Goal: Task Accomplishment & Management: Manage account settings

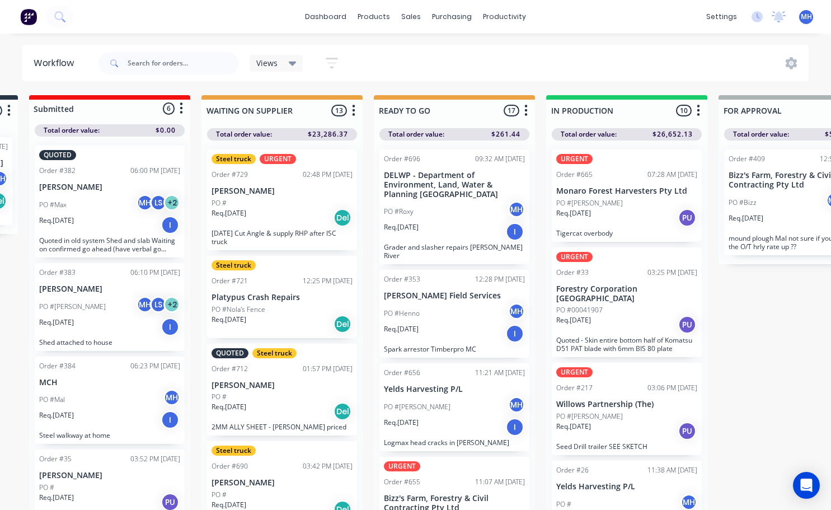
scroll to position [20, 0]
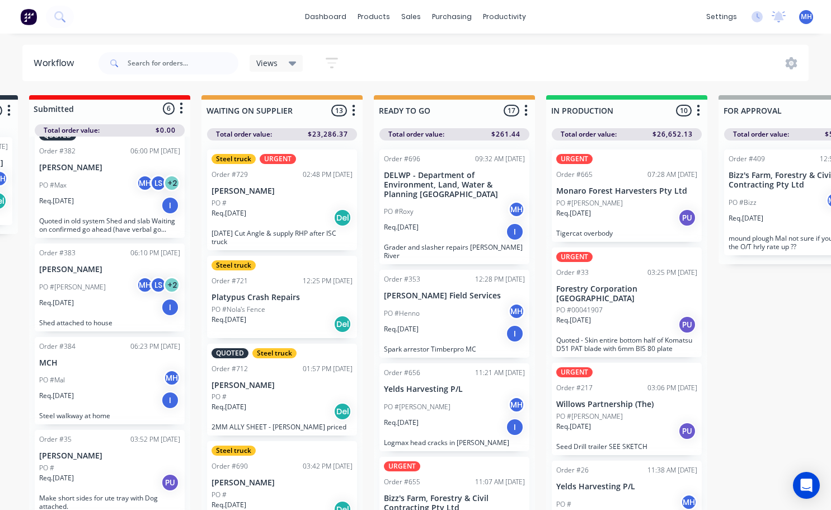
click at [617, 229] on p "Tigercat overbody" at bounding box center [626, 233] width 141 height 8
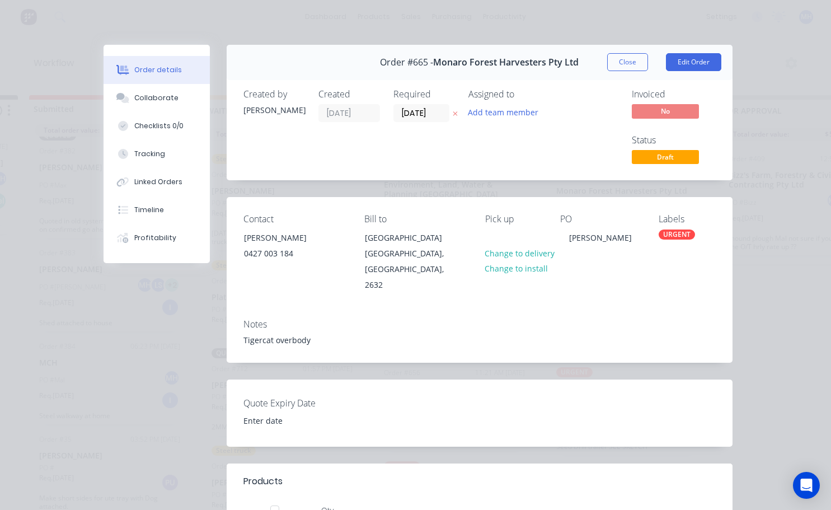
click at [665, 233] on div "URGENT" at bounding box center [676, 234] width 36 height 10
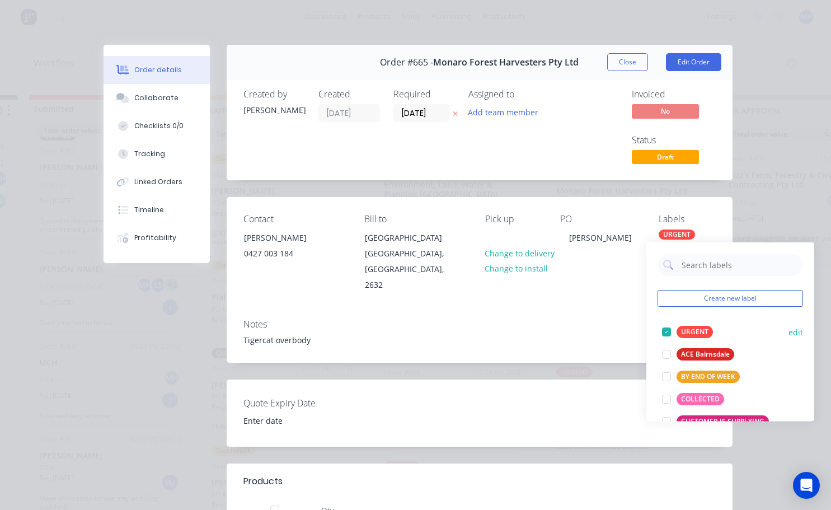
click at [664, 328] on div at bounding box center [666, 331] width 22 height 22
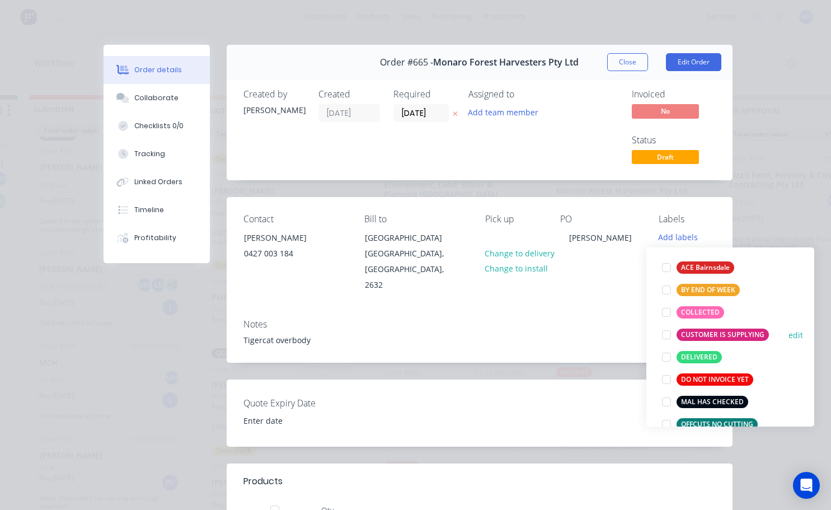
scroll to position [112, 0]
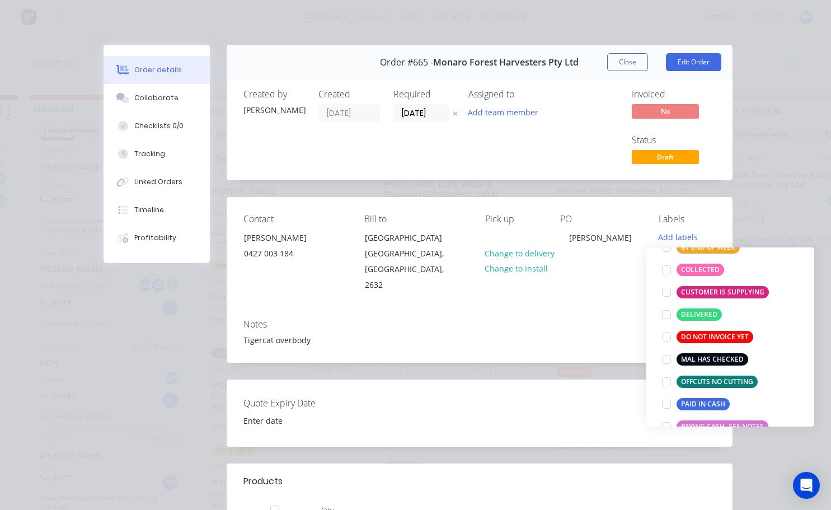
click at [622, 319] on div "Notes" at bounding box center [479, 324] width 472 height 11
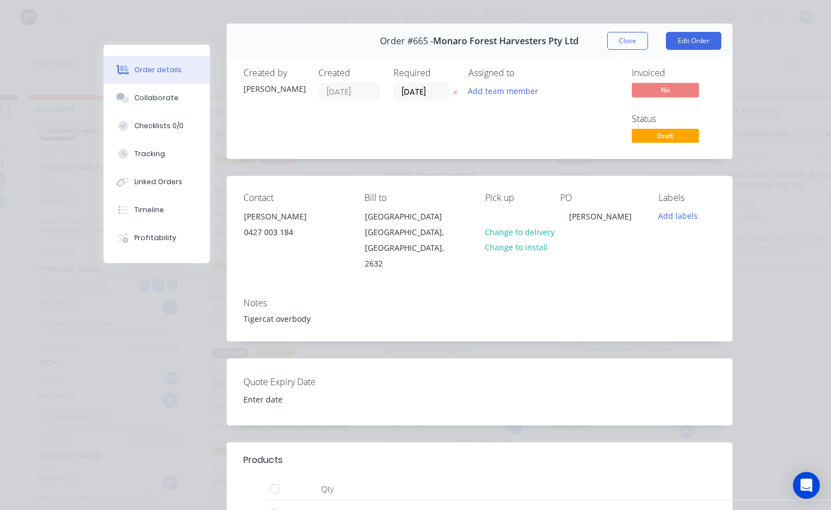
scroll to position [0, 0]
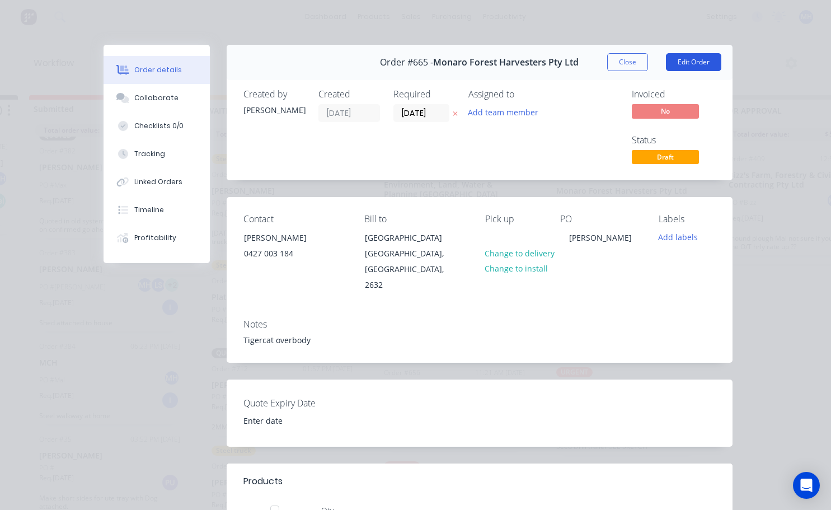
click at [695, 60] on button "Edit Order" at bounding box center [693, 62] width 55 height 18
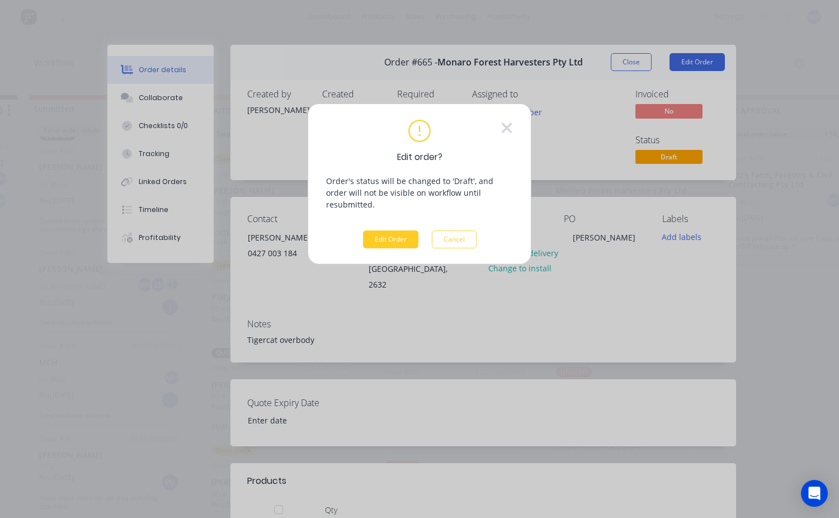
click at [407, 233] on button "Edit Order" at bounding box center [390, 239] width 55 height 18
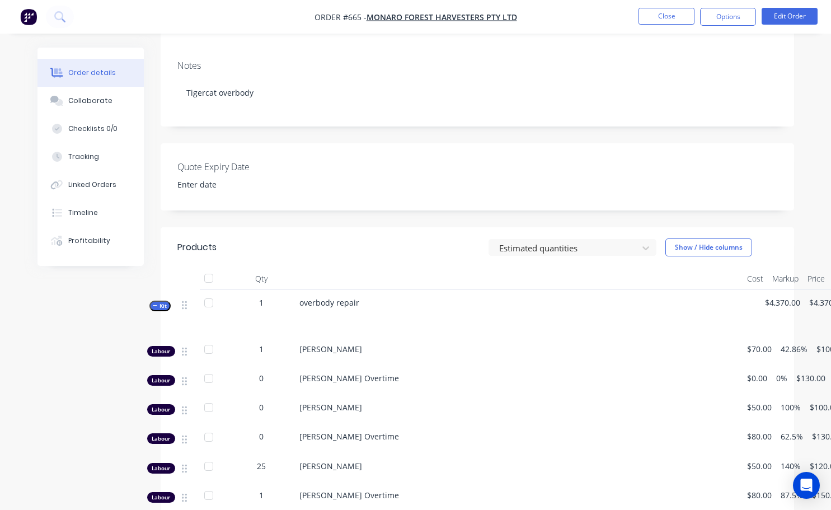
scroll to position [224, 0]
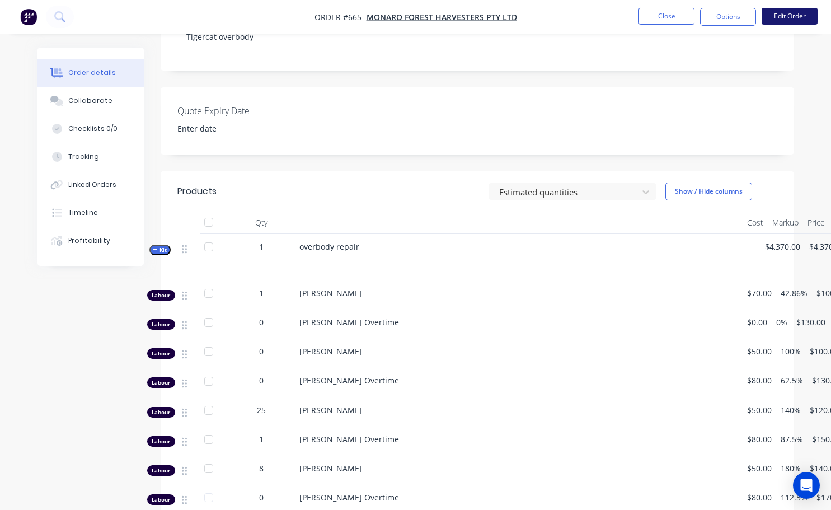
click at [796, 21] on button "Edit Order" at bounding box center [789, 16] width 56 height 17
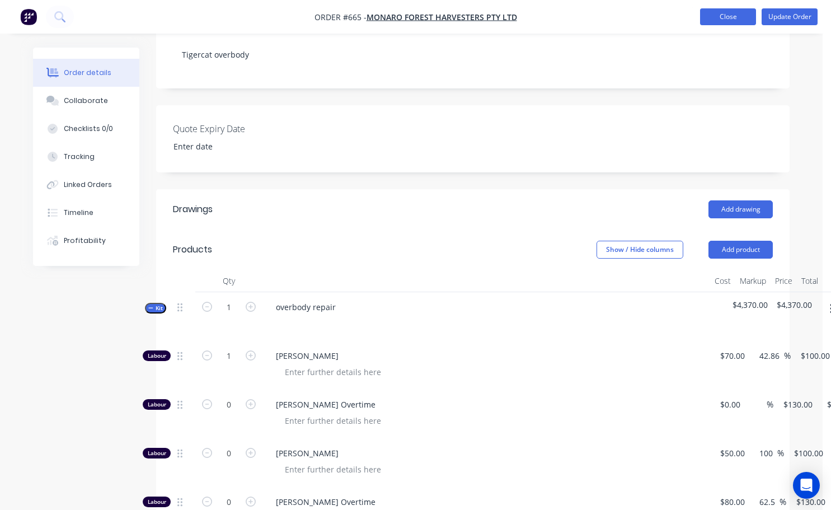
scroll to position [225, 0]
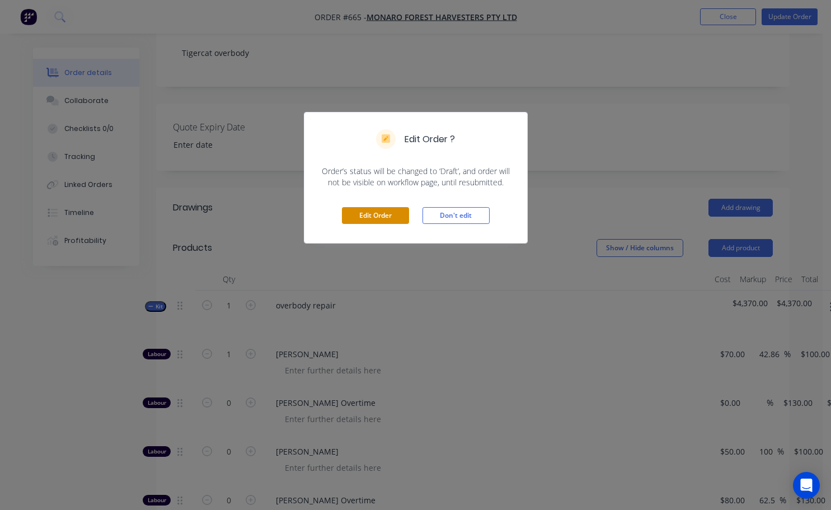
click at [381, 220] on button "Edit Order" at bounding box center [375, 215] width 67 height 17
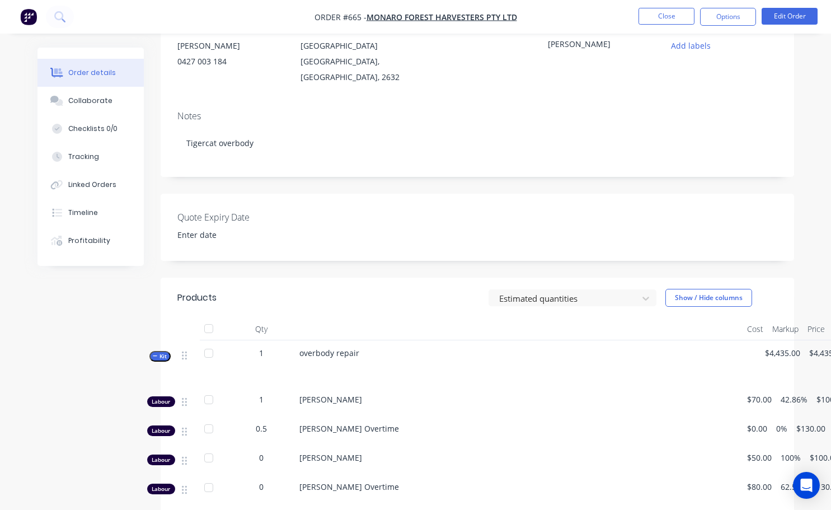
scroll to position [168, 0]
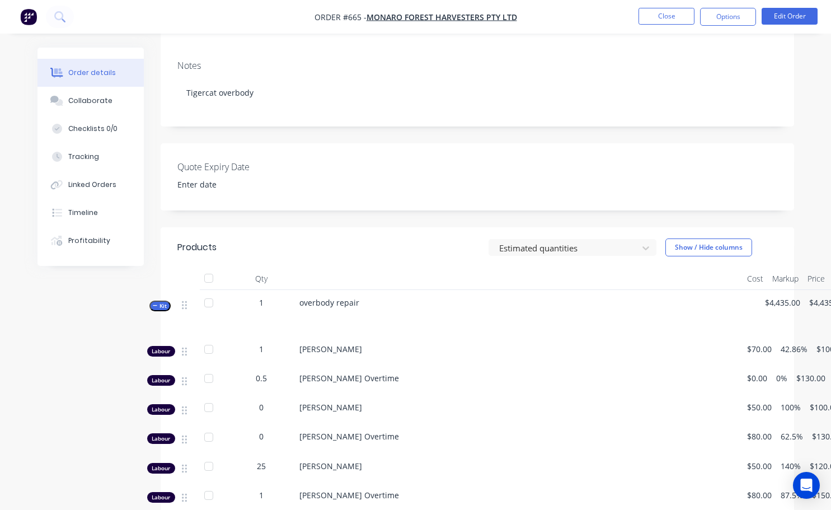
click at [259, 405] on span "0" at bounding box center [261, 407] width 4 height 12
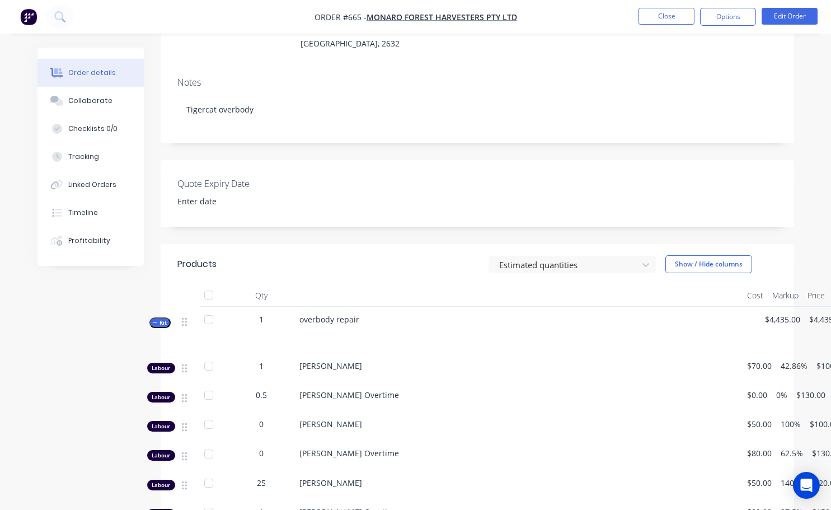
scroll to position [112, 0]
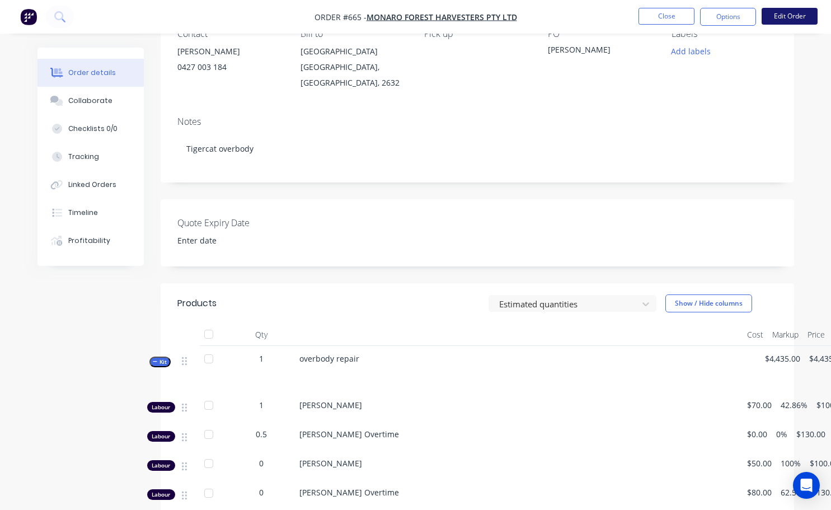
click at [794, 16] on button "Edit Order" at bounding box center [789, 16] width 56 height 17
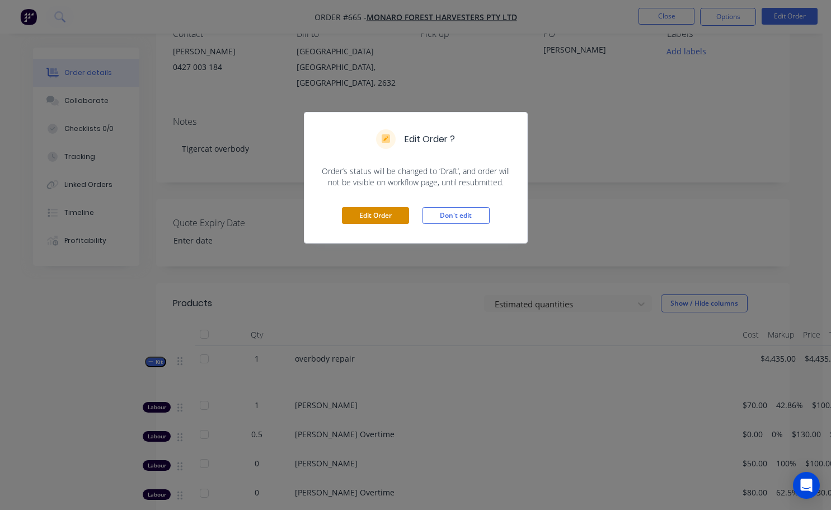
click at [384, 213] on button "Edit Order" at bounding box center [375, 215] width 67 height 17
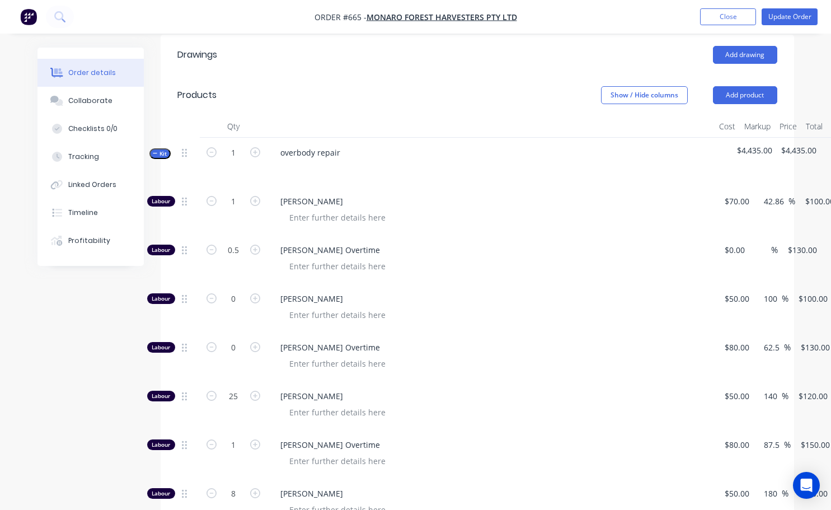
scroll to position [392, 0]
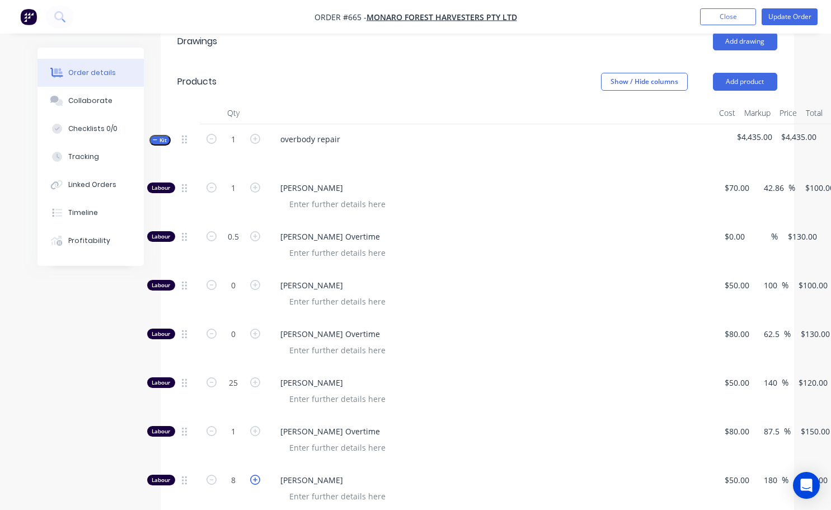
click at [254, 474] on icon "button" at bounding box center [255, 479] width 10 height 10
type input "9"
type input "$1,260.00"
click at [254, 474] on icon "button" at bounding box center [255, 479] width 10 height 10
type input "10"
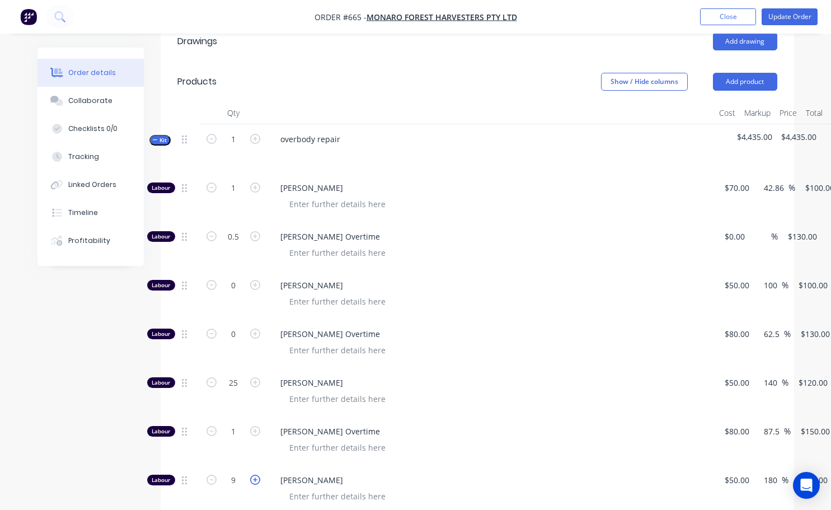
type input "$1,400.00"
click at [254, 474] on icon "button" at bounding box center [255, 479] width 10 height 10
type input "11"
type input "$1,540.00"
click at [254, 474] on icon "button" at bounding box center [255, 479] width 10 height 10
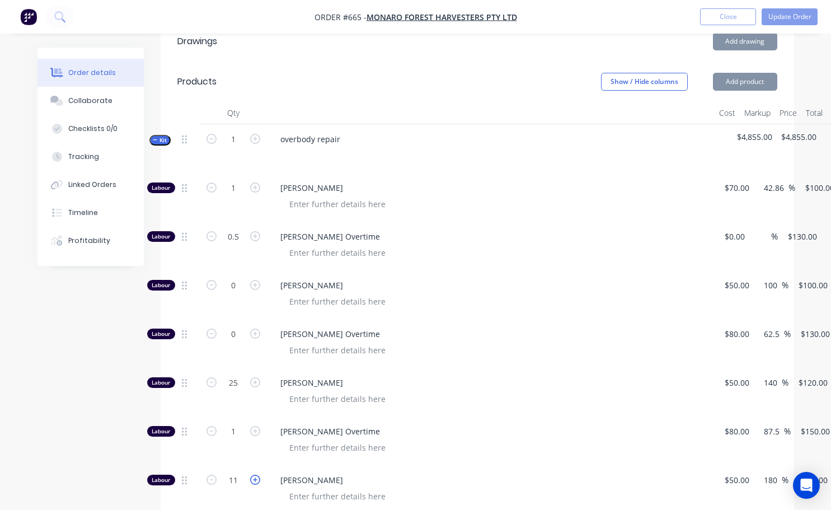
type input "12"
type input "$1,680.00"
click at [254, 474] on icon "button" at bounding box center [255, 479] width 10 height 10
type input "13"
type input "$1,820.00"
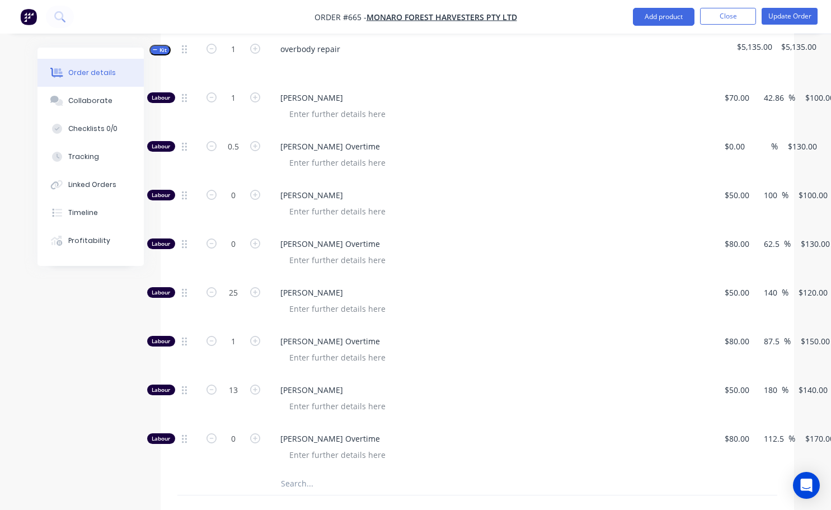
scroll to position [503, 0]
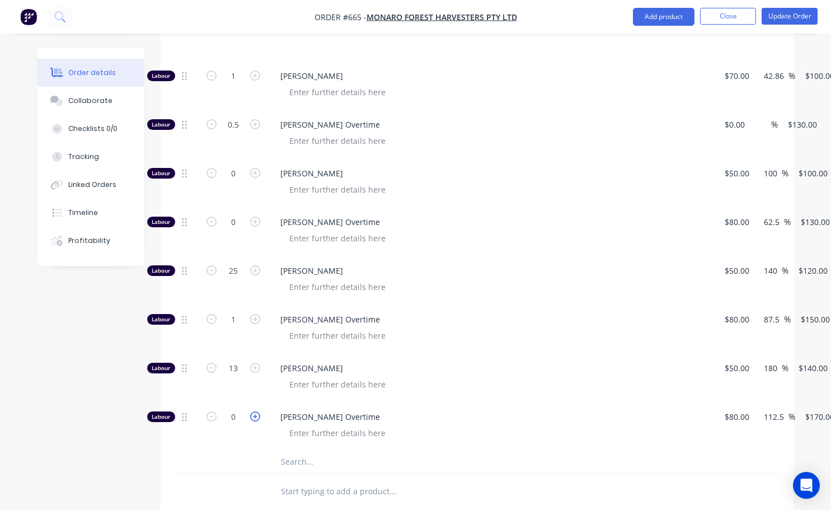
click at [254, 411] on icon "button" at bounding box center [255, 416] width 10 height 10
type input "1"
type input "$170.00"
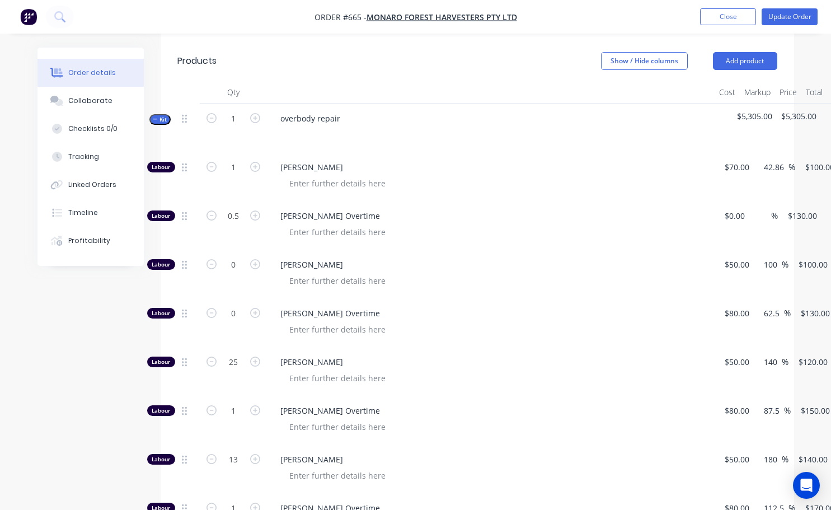
scroll to position [392, 0]
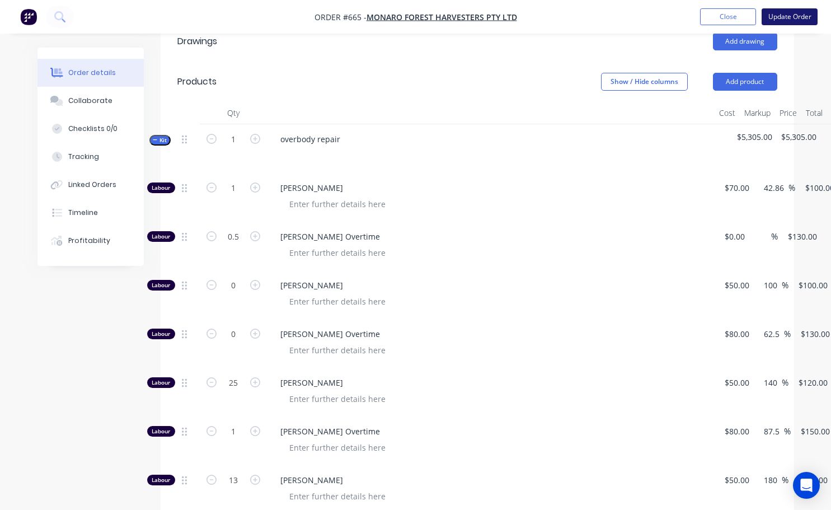
click at [792, 19] on button "Update Order" at bounding box center [789, 16] width 56 height 17
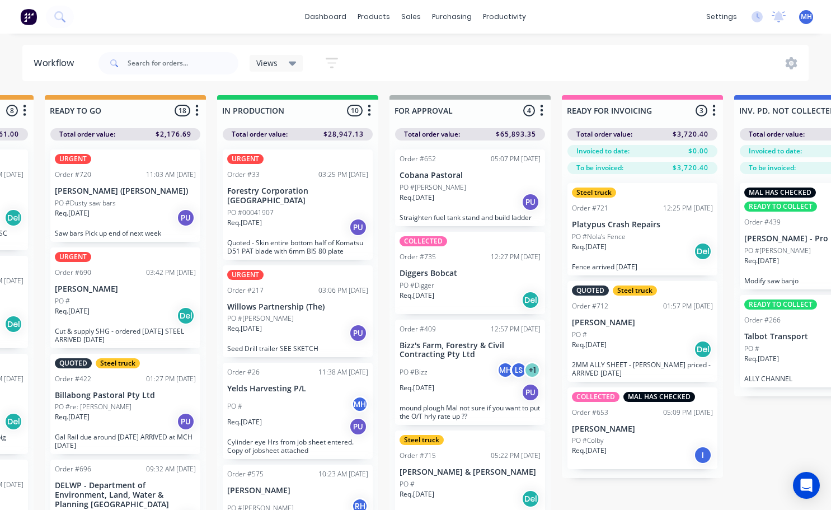
scroll to position [0, 501]
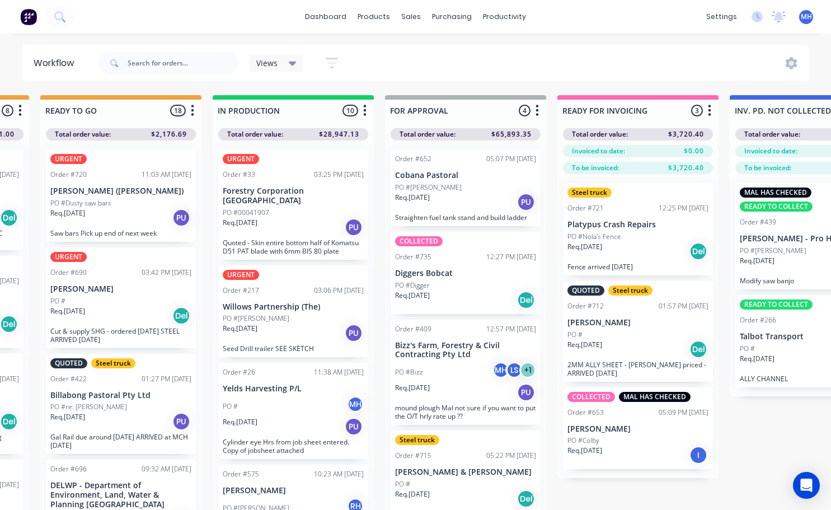
click at [641, 323] on p "[PERSON_NAME]" at bounding box center [637, 323] width 141 height 10
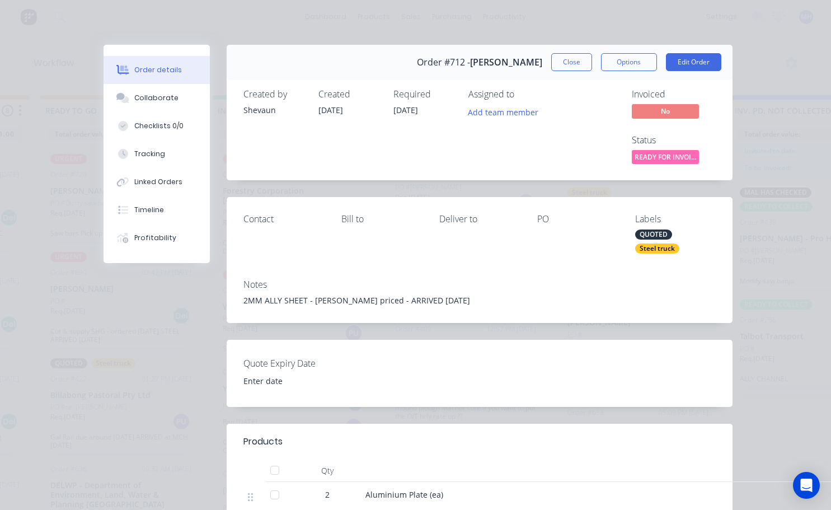
click at [656, 251] on div "Steel truck" at bounding box center [657, 248] width 44 height 10
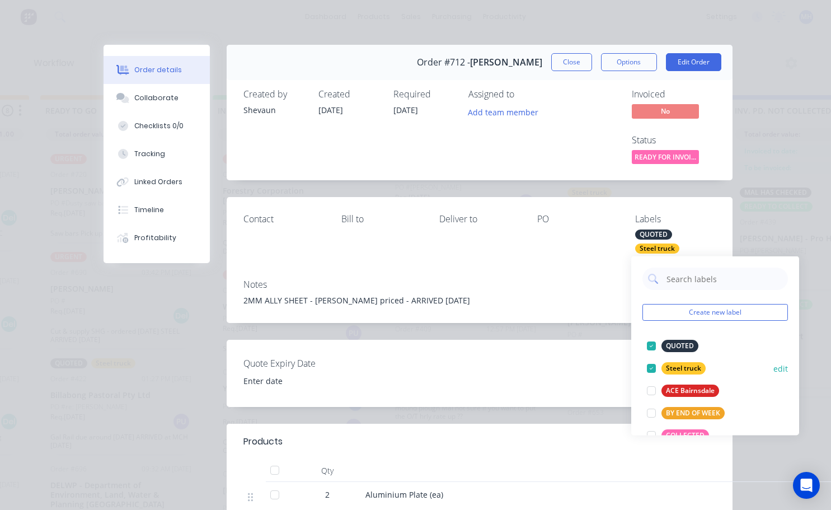
click at [651, 367] on div at bounding box center [651, 368] width 22 height 22
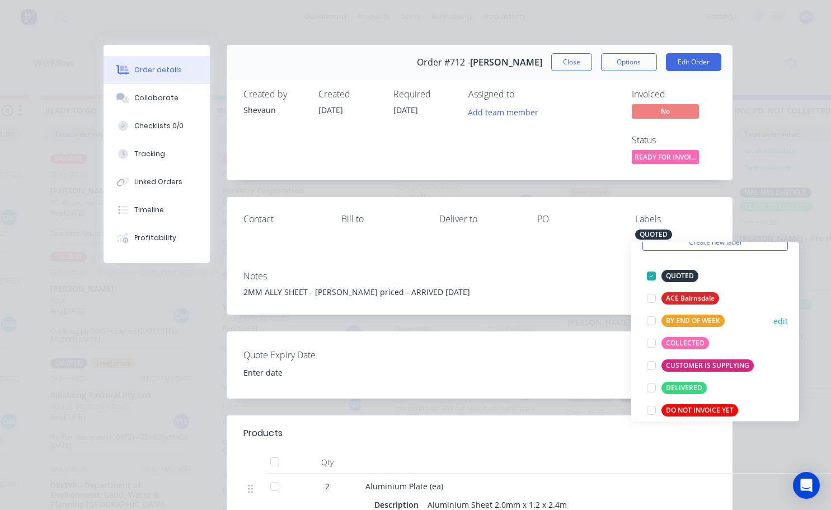
scroll to position [112, 0]
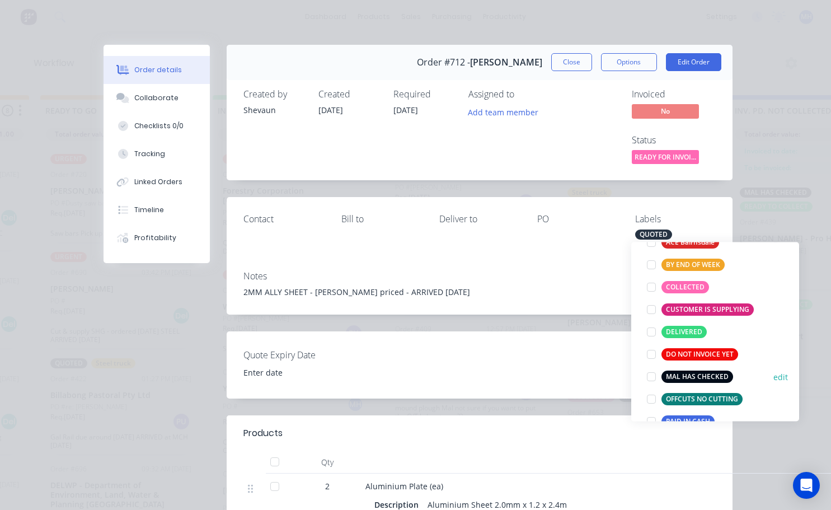
click at [652, 374] on div at bounding box center [651, 376] width 22 height 22
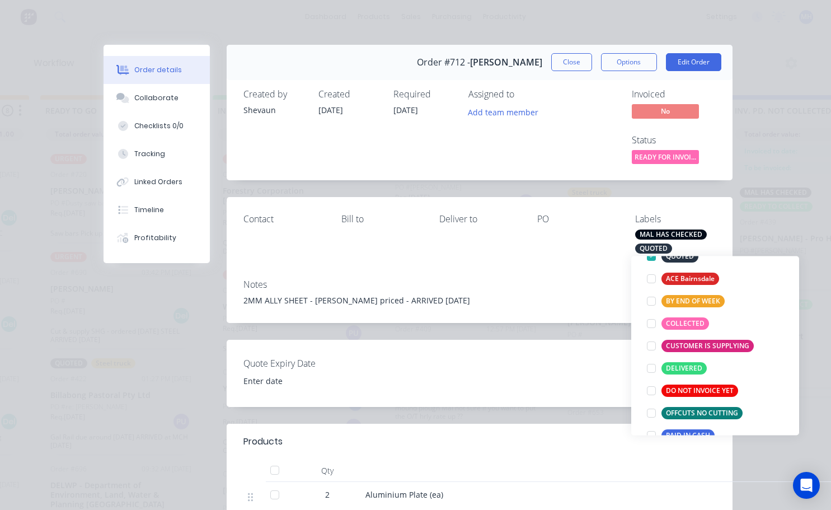
scroll to position [0, 0]
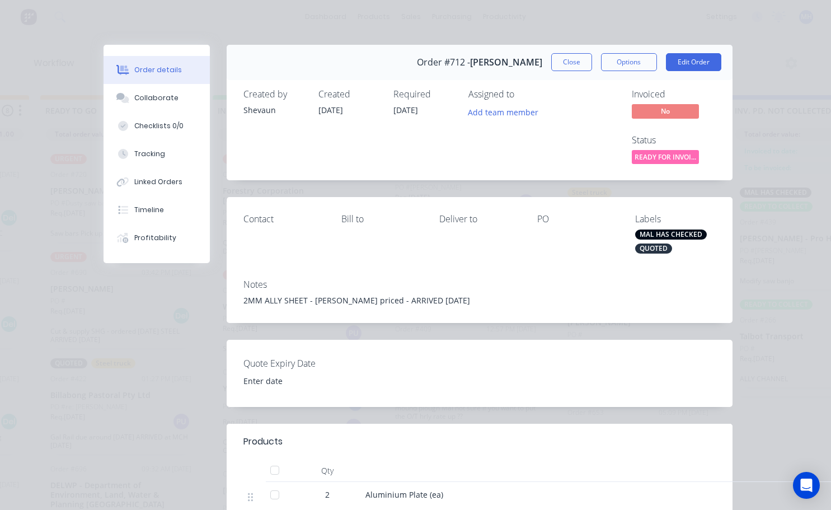
click at [551, 269] on div "Contact [PERSON_NAME] to Deliver to PO Labels MAL HAS CHECKED QUOTED" at bounding box center [480, 233] width 506 height 73
click at [571, 57] on button "Close" at bounding box center [571, 62] width 41 height 18
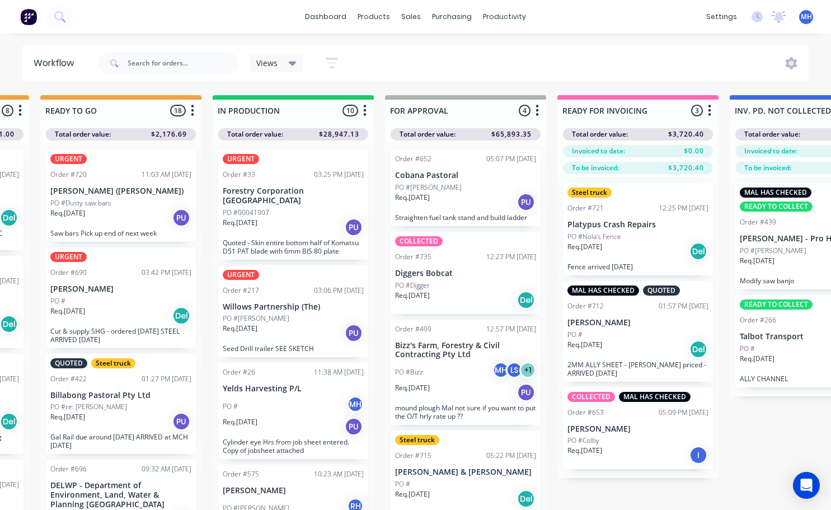
click at [595, 198] on div "Steel truck Order #721 12:25 PM [DATE] Platypus Crash Repairs PO #Nola's Fence …" at bounding box center [638, 229] width 150 height 92
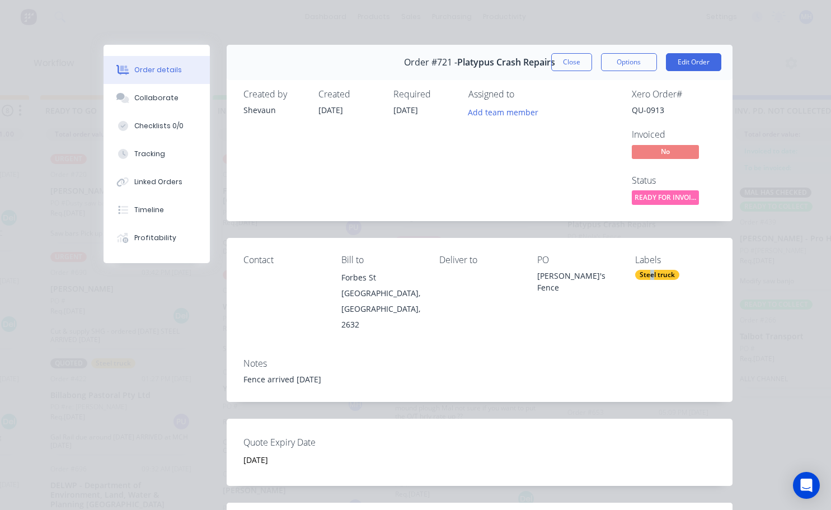
click at [648, 271] on div "Steel truck" at bounding box center [657, 275] width 44 height 10
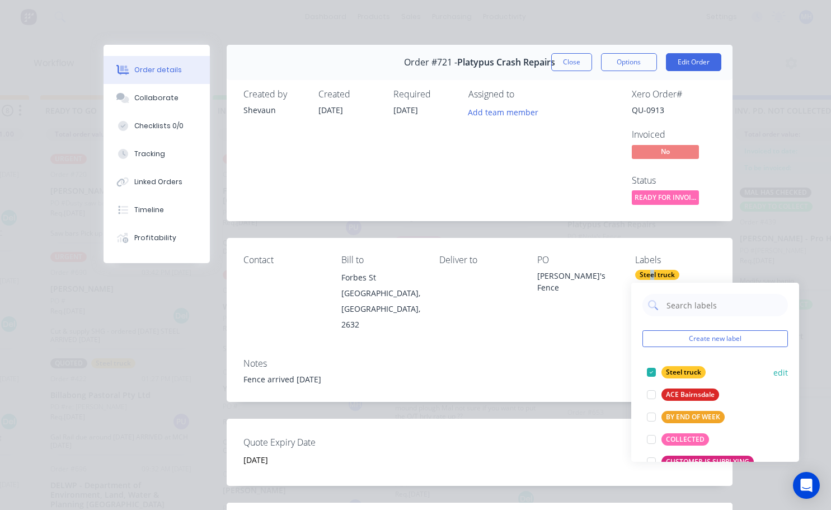
click at [653, 368] on div at bounding box center [651, 372] width 22 height 22
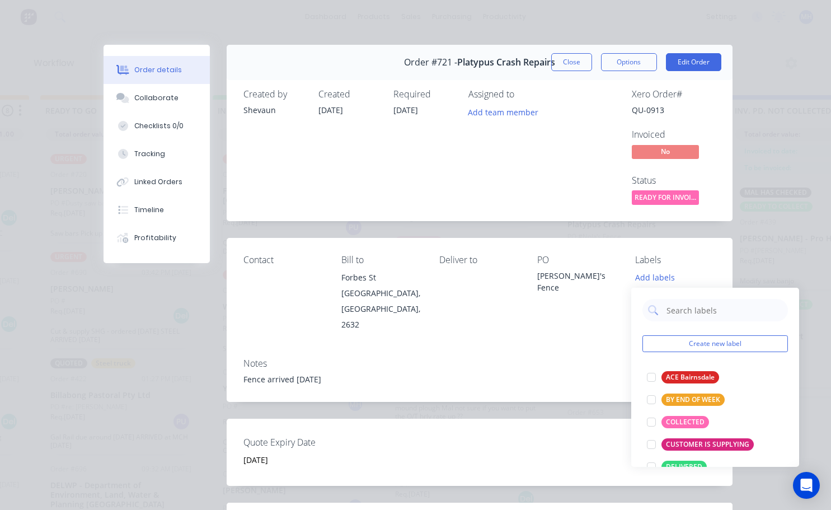
click at [602, 125] on div "Xero Order # QU-0913 Invoiced No Status READY FOR INVOI..." at bounding box center [647, 148] width 135 height 118
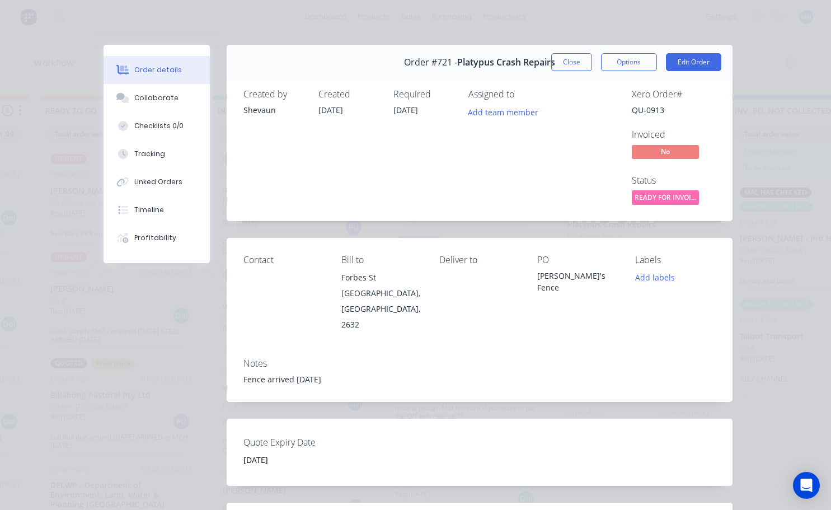
click at [564, 67] on button "Close" at bounding box center [571, 62] width 41 height 18
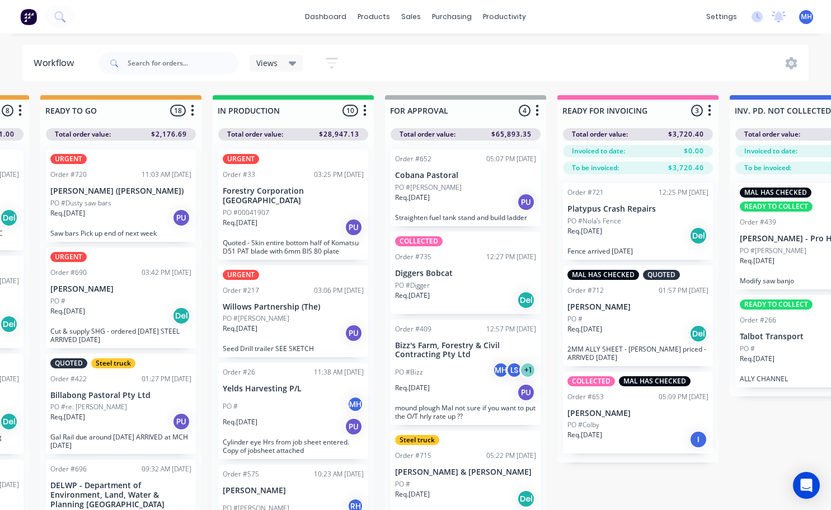
click at [663, 210] on p "Platypus Crash Repairs" at bounding box center [637, 209] width 141 height 10
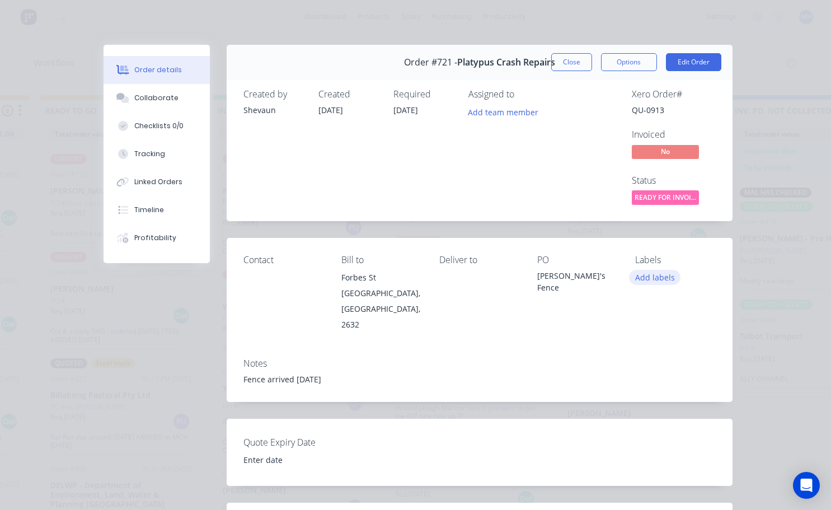
type input "[DATE]"
click at [655, 277] on button "Add labels" at bounding box center [654, 277] width 51 height 15
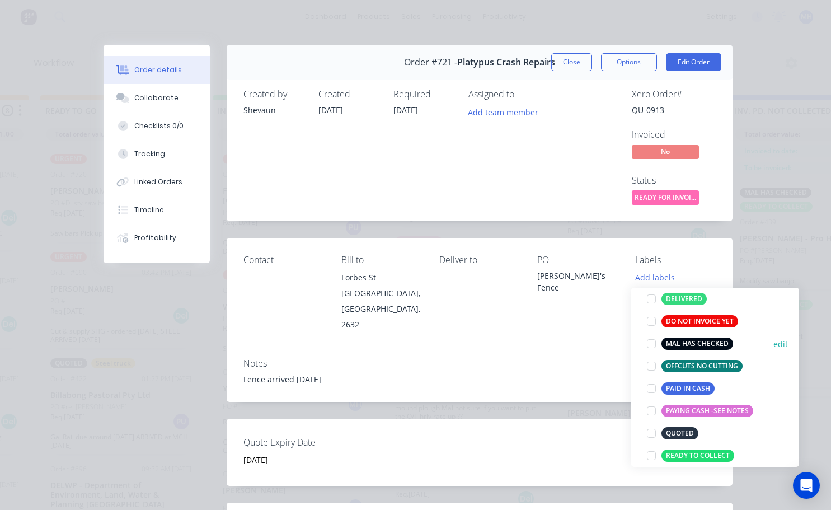
click at [649, 346] on div at bounding box center [651, 343] width 22 height 22
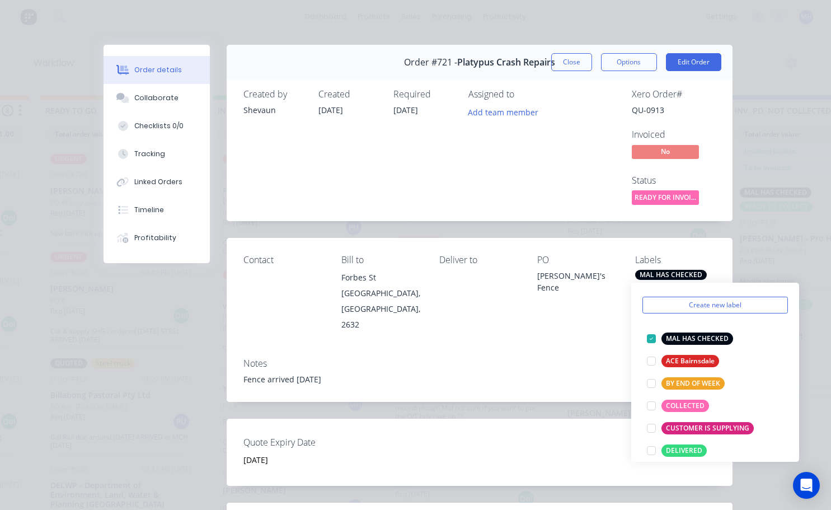
click at [556, 175] on div "Assigned to Add team member" at bounding box center [524, 148] width 112 height 118
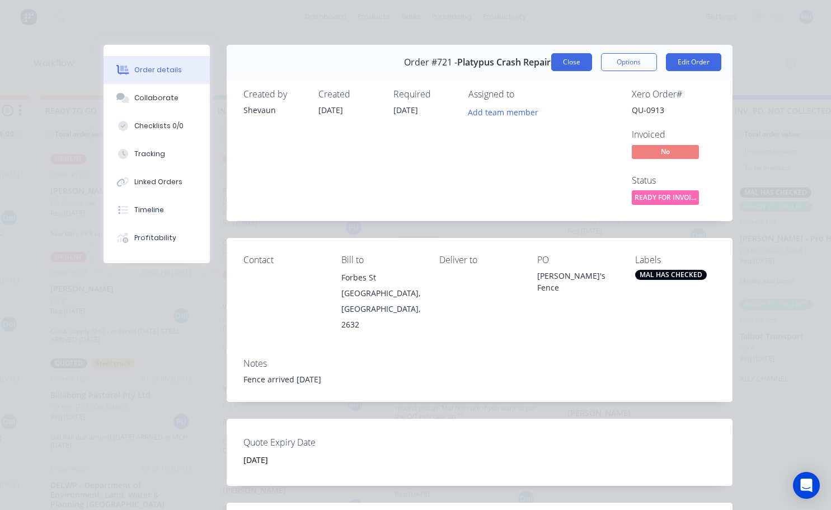
click at [577, 63] on button "Close" at bounding box center [571, 62] width 41 height 18
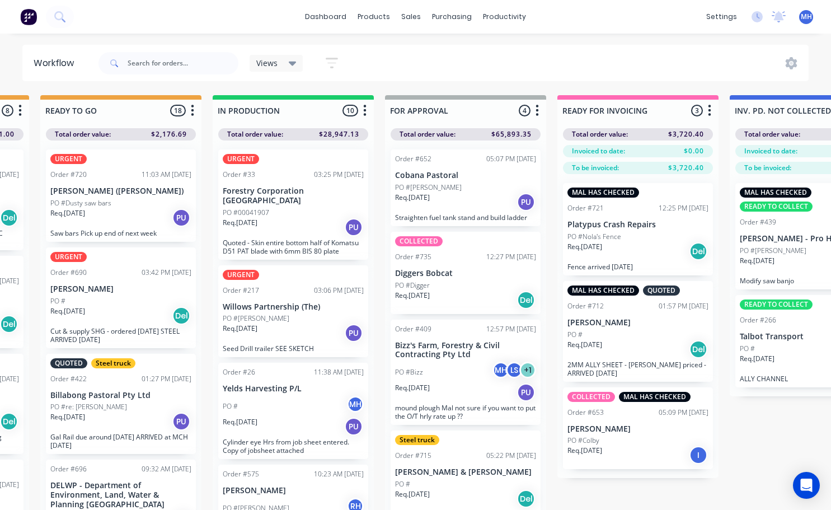
scroll to position [16, 0]
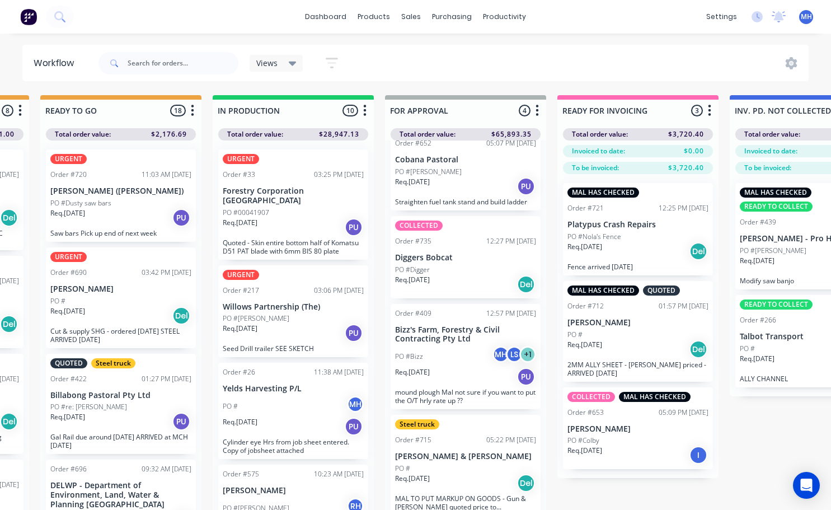
click at [439, 266] on div "PO #Digger" at bounding box center [465, 270] width 141 height 10
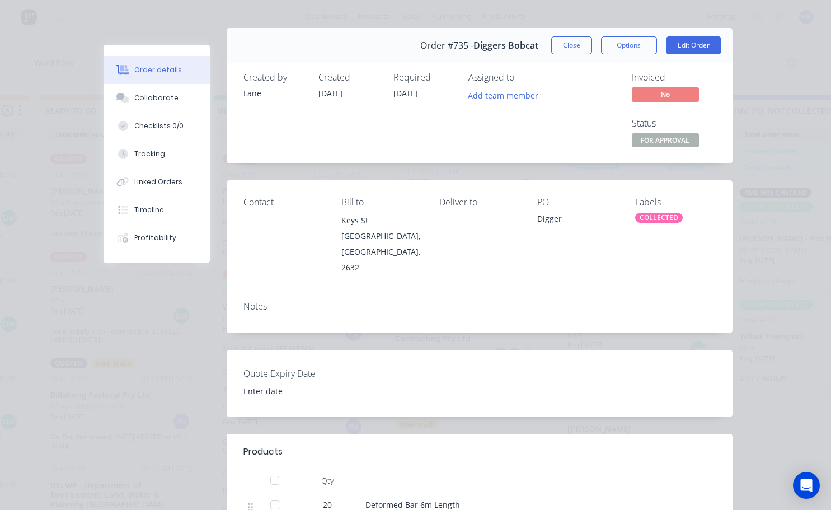
scroll to position [0, 0]
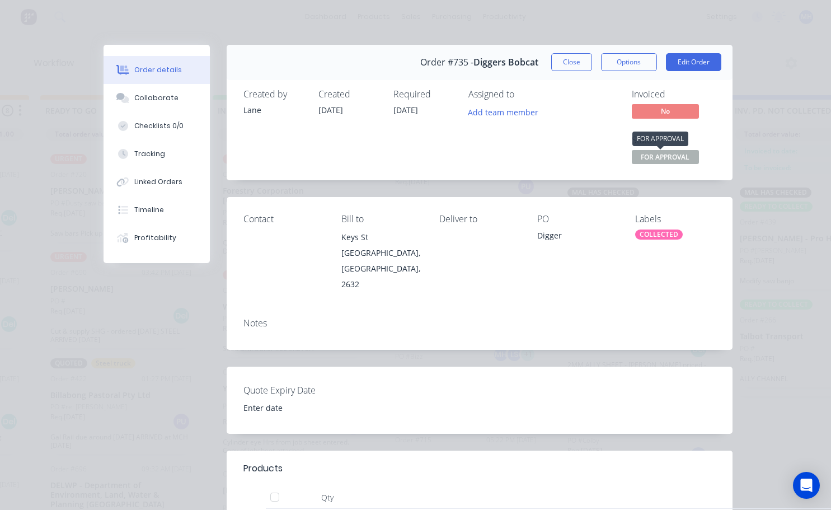
click at [663, 157] on span "FOR APPROVAL" at bounding box center [664, 157] width 67 height 14
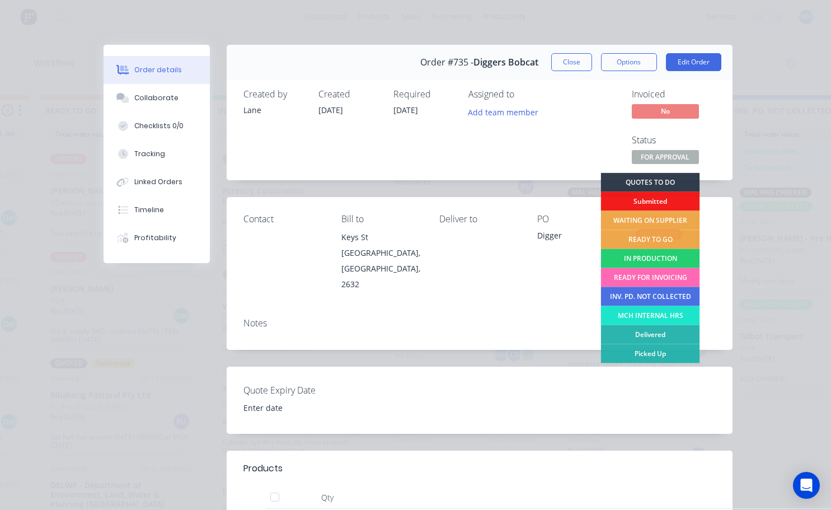
click at [643, 279] on div "READY FOR INVOICING" at bounding box center [649, 277] width 99 height 19
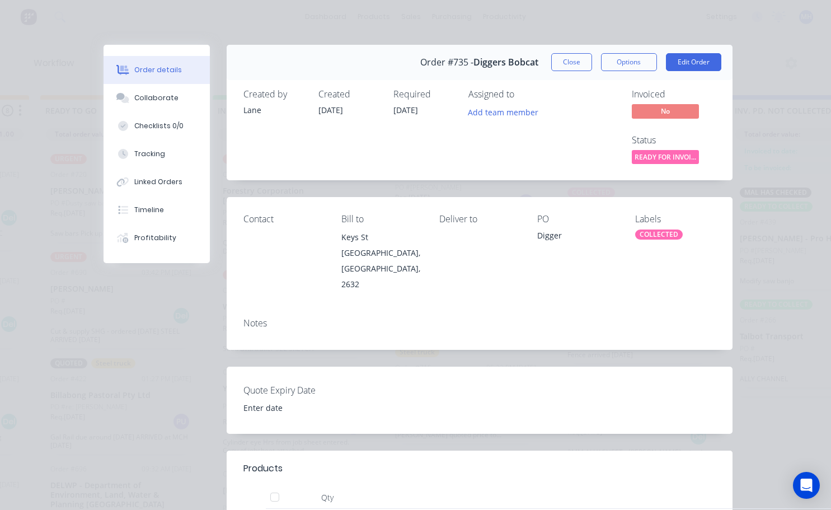
click at [653, 232] on div "COLLECTED" at bounding box center [659, 234] width 48 height 10
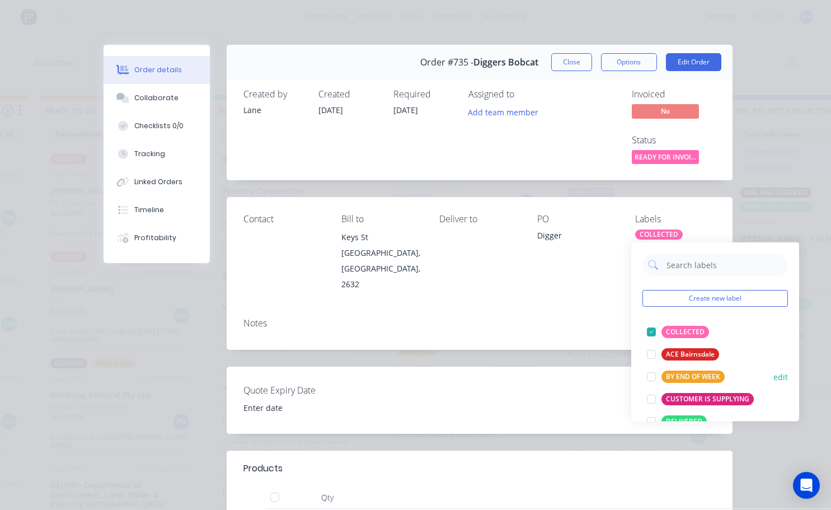
scroll to position [168, 0]
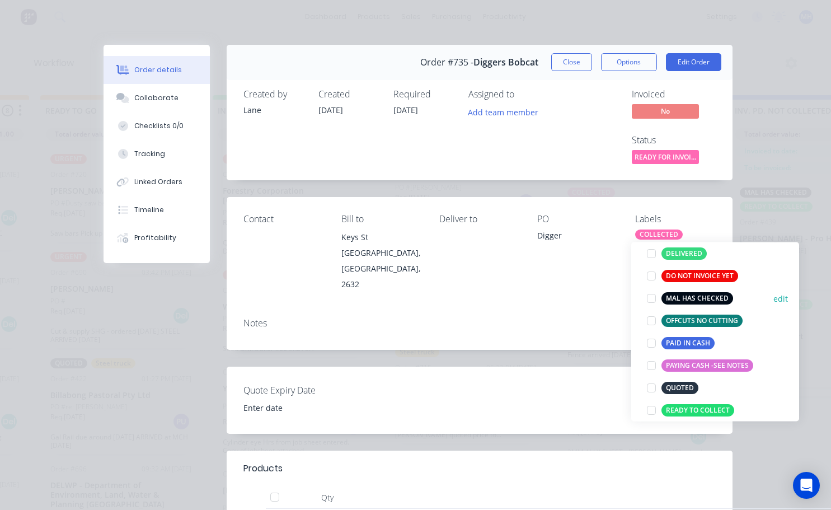
click at [650, 300] on div at bounding box center [651, 298] width 22 height 22
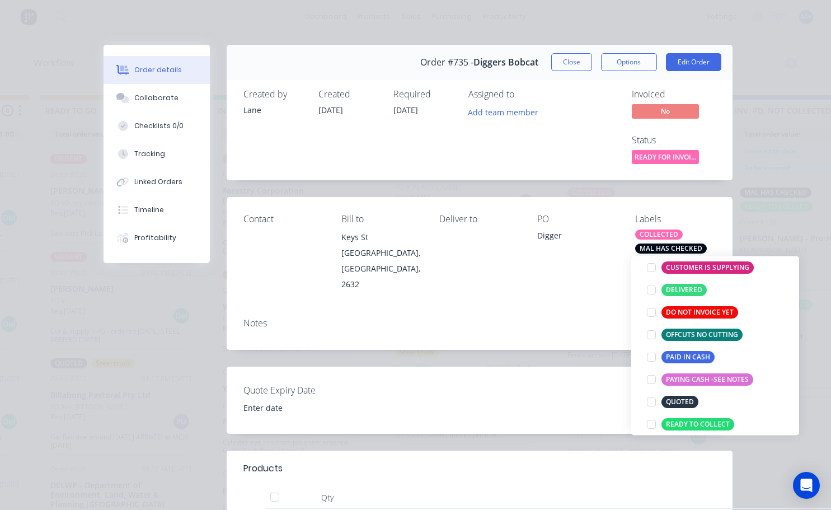
scroll to position [56, 0]
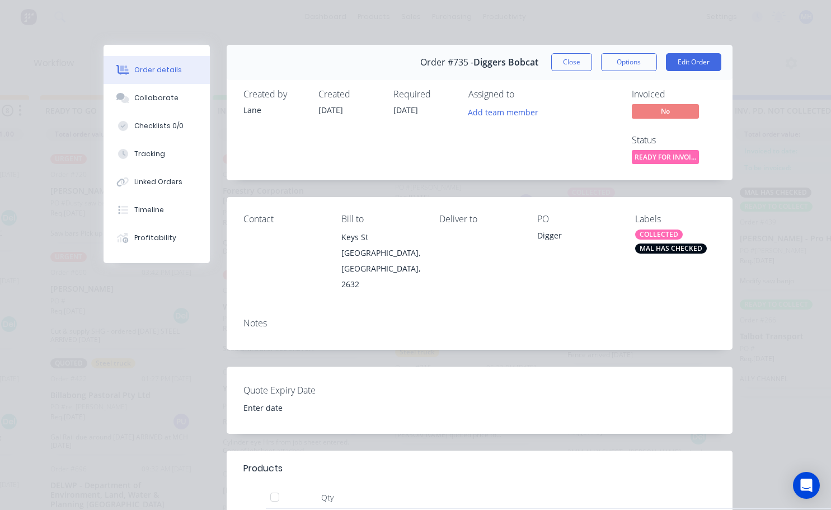
click at [597, 318] on div "Notes" at bounding box center [479, 323] width 472 height 11
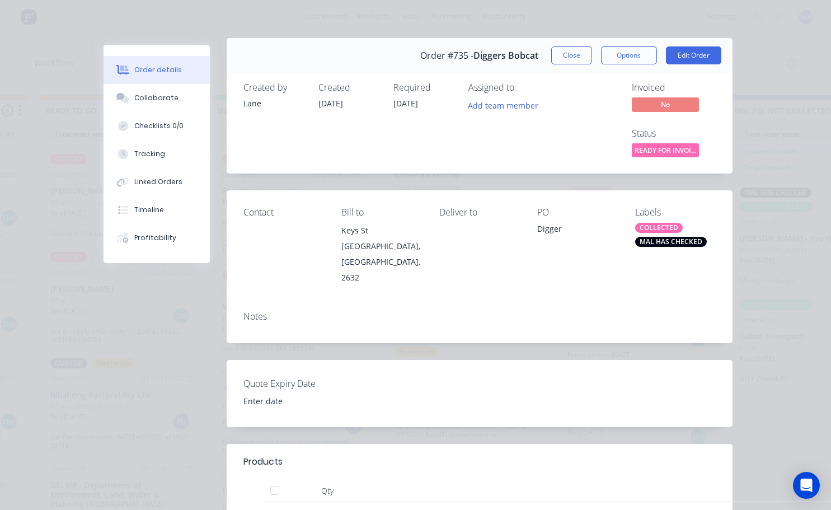
scroll to position [0, 0]
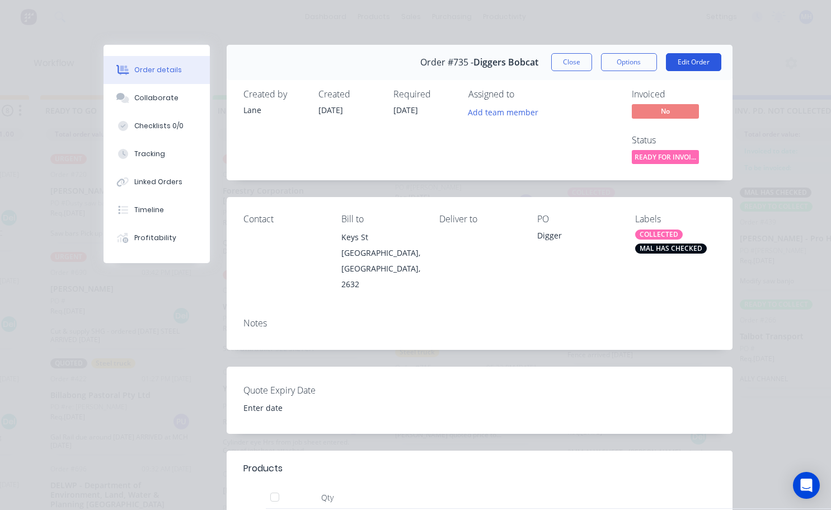
click at [683, 63] on button "Edit Order" at bounding box center [693, 62] width 55 height 18
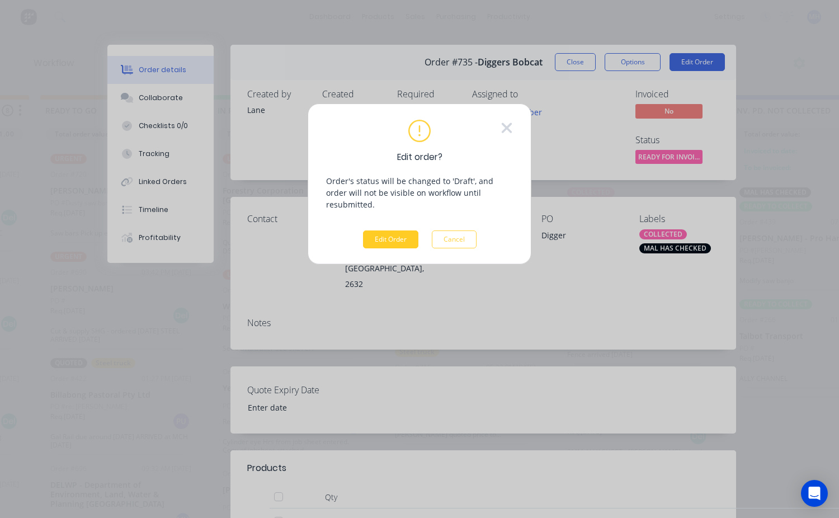
click at [413, 230] on button "Edit Order" at bounding box center [390, 239] width 55 height 18
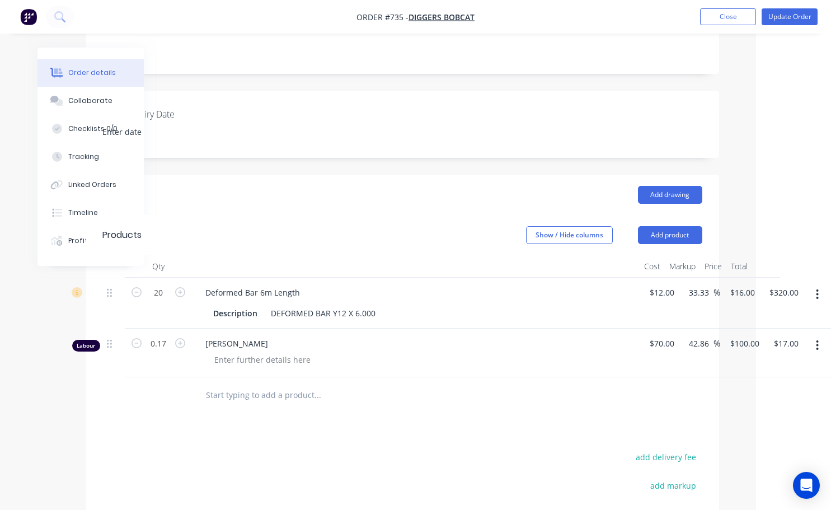
scroll to position [112, 75]
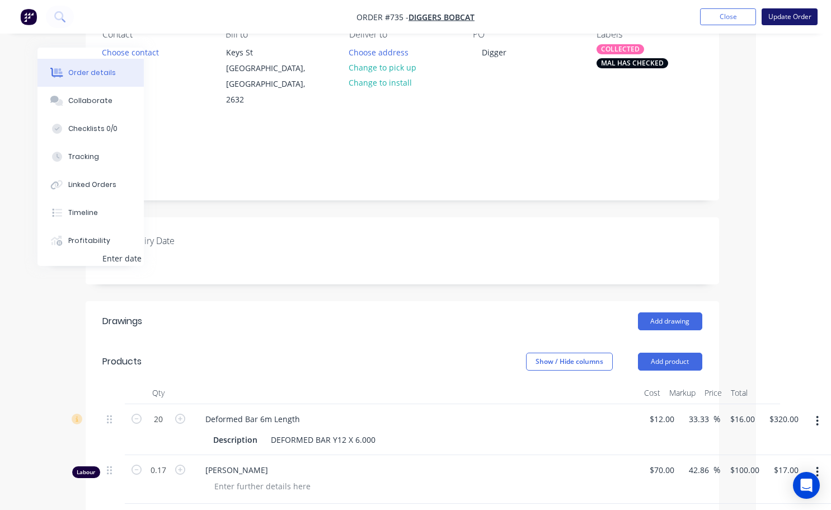
click at [796, 12] on button "Update Order" at bounding box center [789, 16] width 56 height 17
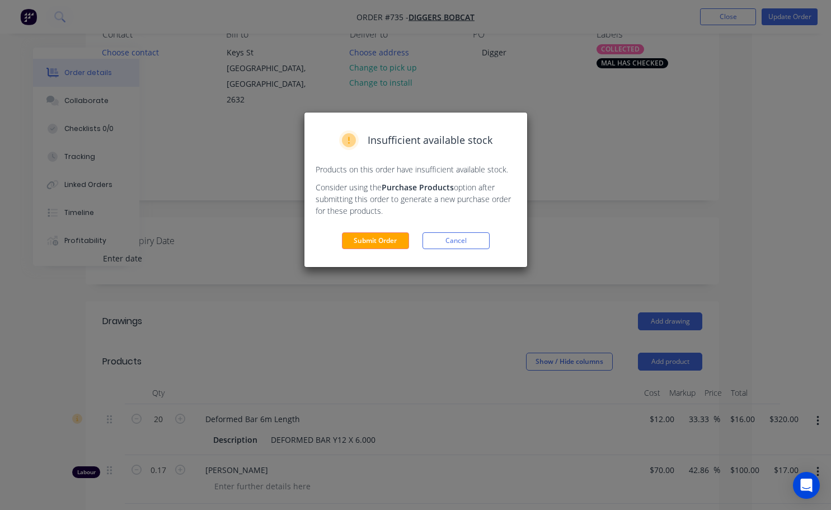
click at [400, 233] on button "Submit Order" at bounding box center [375, 240] width 67 height 17
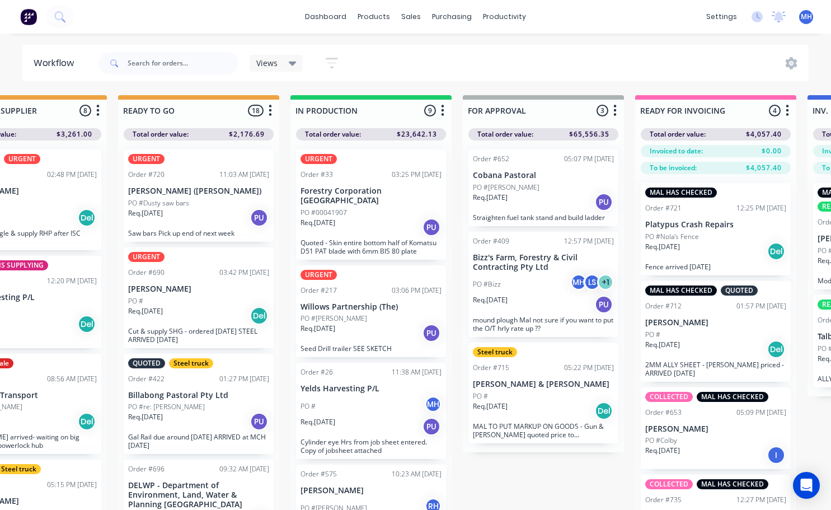
scroll to position [0, 423]
click at [506, 209] on div "Req. [DATE] PU" at bounding box center [542, 201] width 141 height 19
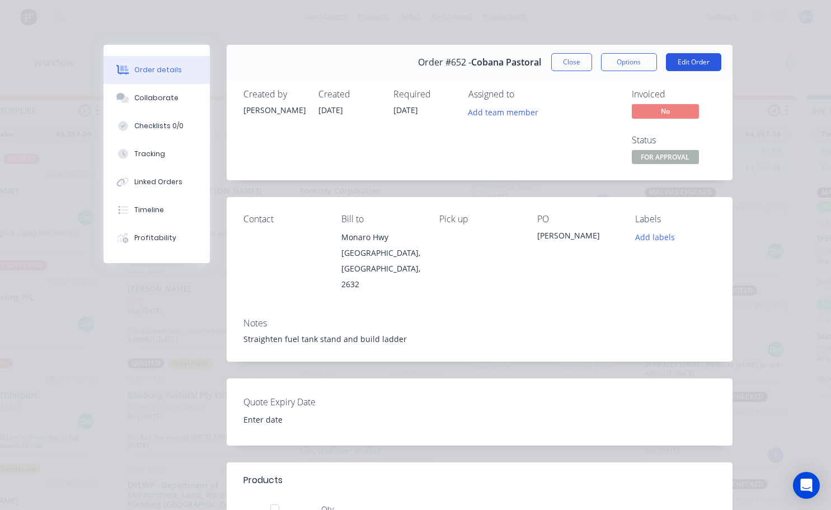
click at [673, 67] on button "Edit Order" at bounding box center [693, 62] width 55 height 18
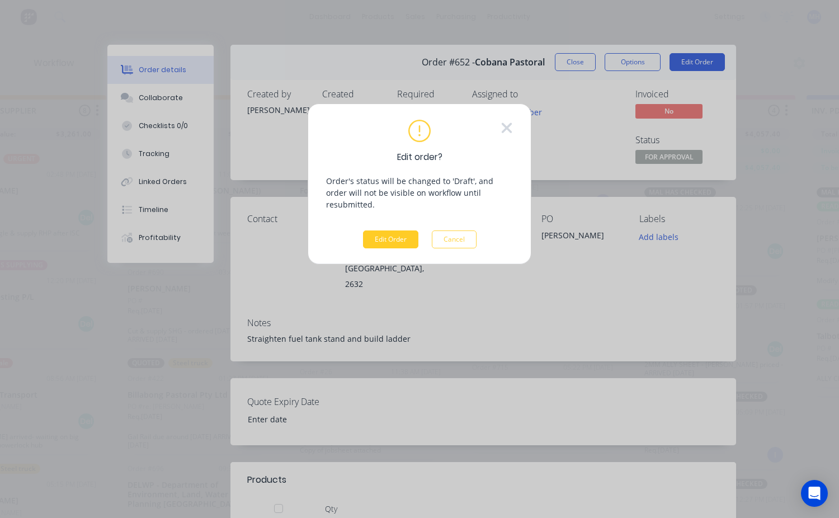
click at [389, 230] on button "Edit Order" at bounding box center [390, 239] width 55 height 18
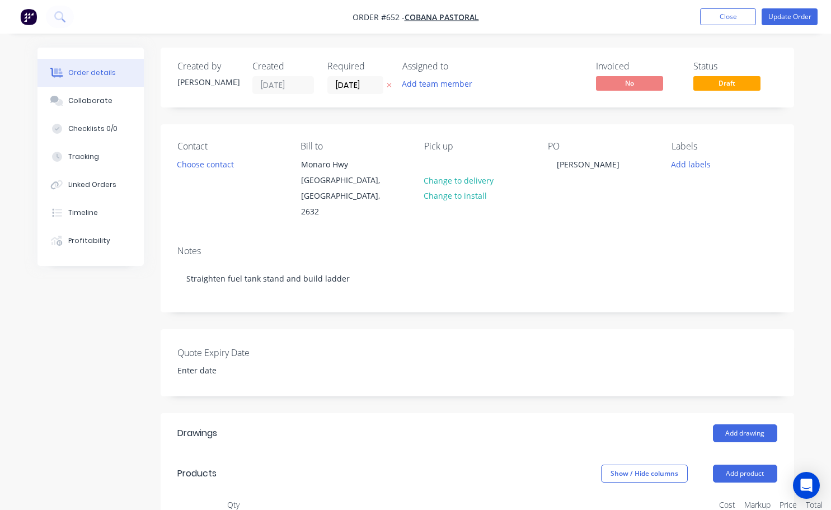
click at [729, 84] on span "Draft" at bounding box center [726, 83] width 67 height 14
click at [726, 87] on span "Draft" at bounding box center [726, 83] width 67 height 14
click at [783, 23] on button "Update Order" at bounding box center [789, 16] width 56 height 17
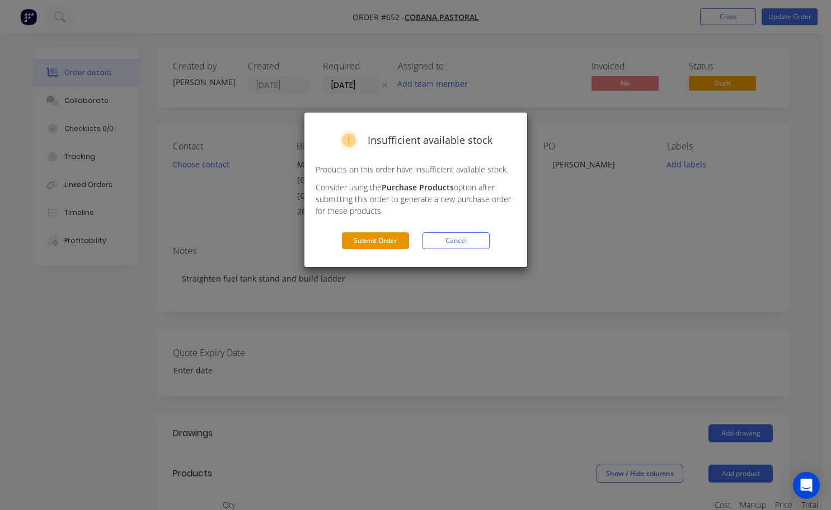
click at [378, 241] on button "Submit Order" at bounding box center [375, 240] width 67 height 17
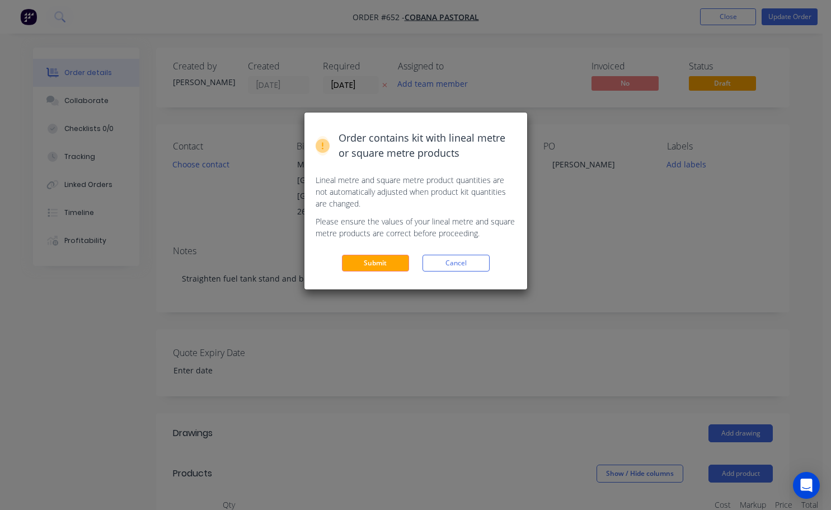
click at [371, 262] on button "Submit" at bounding box center [375, 262] width 67 height 17
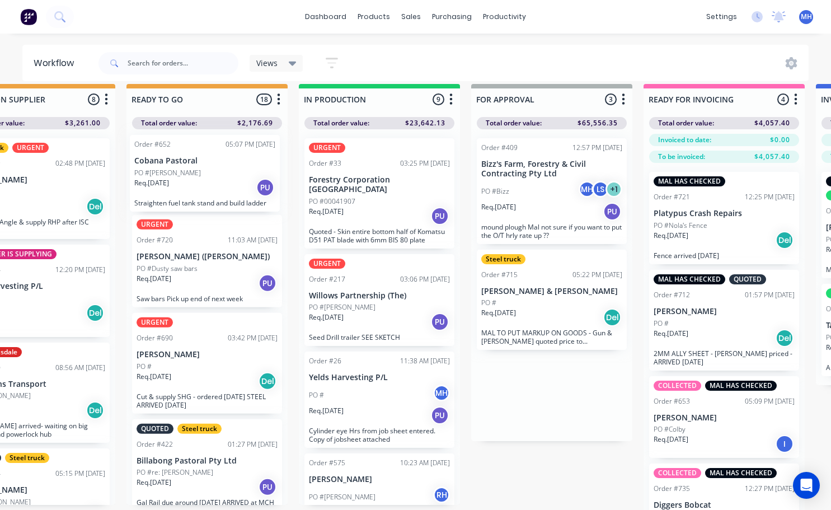
scroll to position [11, 411]
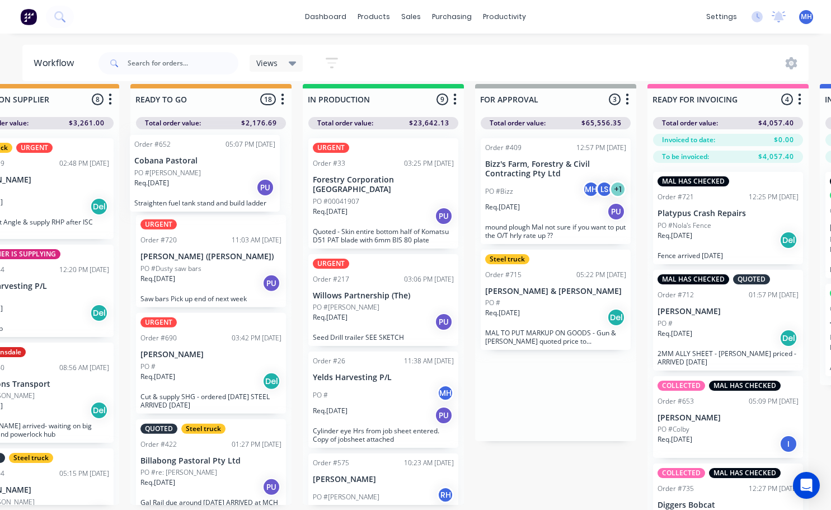
drag, startPoint x: 553, startPoint y: 413, endPoint x: 213, endPoint y: 181, distance: 412.2
click at [213, 181] on div "QUOTES TO DO 1 Status colour #273444 hex #273444 Save Cancel Notifications Emai…" at bounding box center [513, 311] width 1865 height 454
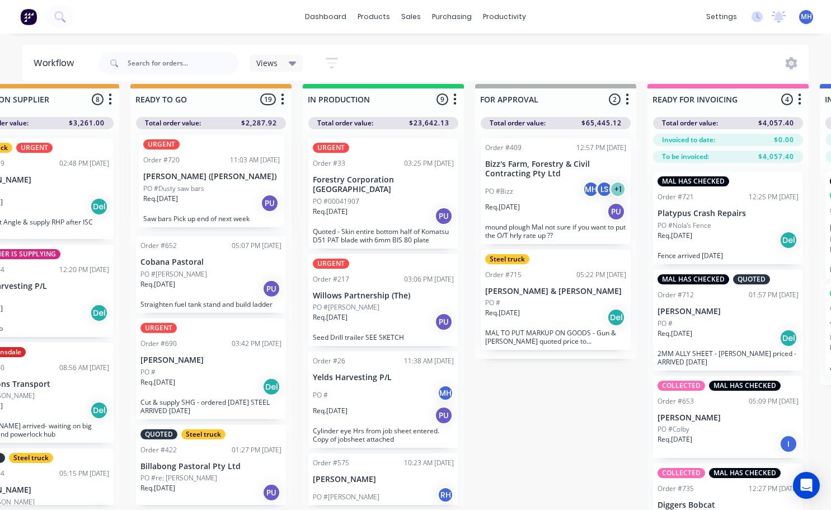
drag, startPoint x: 211, startPoint y: 292, endPoint x: 214, endPoint y: 202, distance: 90.1
click at [214, 202] on div "Order #652 05:07 PM [DATE] Cobana Pastoral PO #[PERSON_NAME]. [DATE] PU Straigh…" at bounding box center [210, 316] width 161 height 375
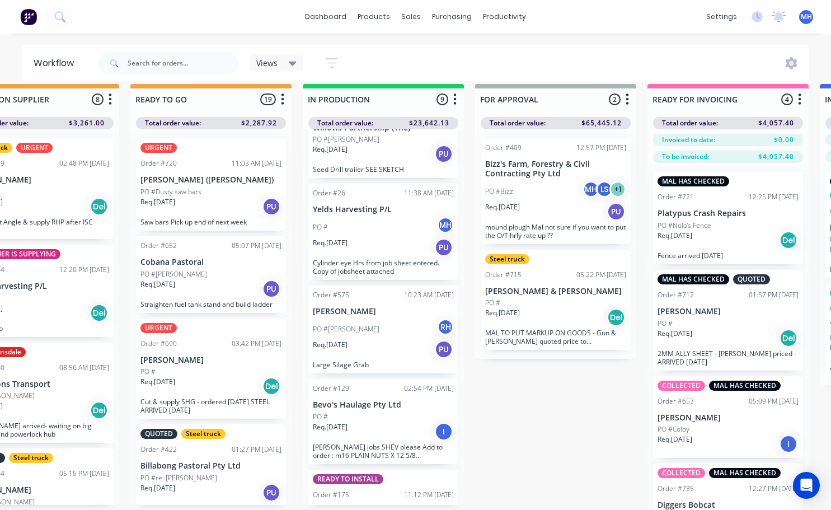
scroll to position [0, 0]
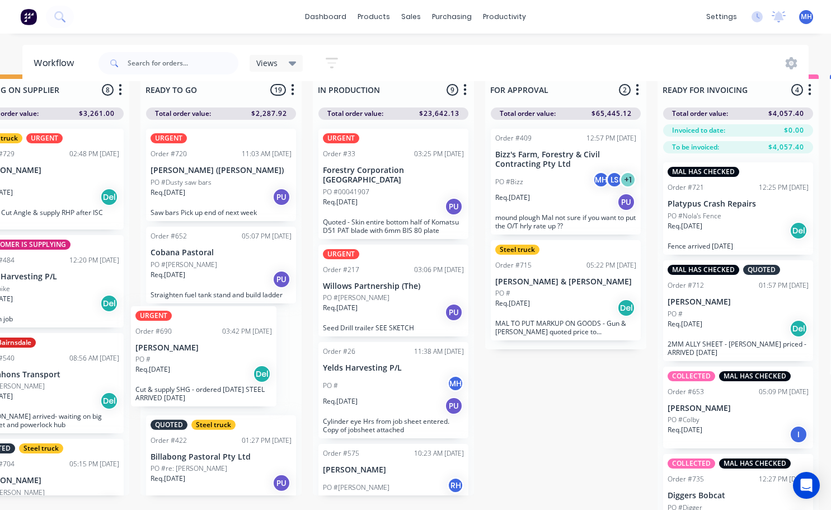
drag, startPoint x: 204, startPoint y: 370, endPoint x: 219, endPoint y: 361, distance: 17.6
click at [205, 360] on div "URGENT Order #720 11:03 AM [DATE] [PERSON_NAME] ([PERSON_NAME]) PO #[PERSON_NAM…" at bounding box center [220, 307] width 161 height 375
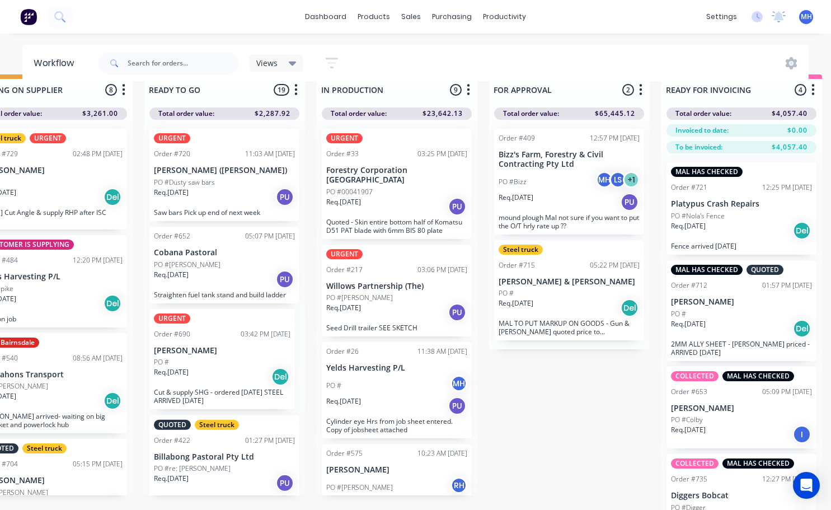
click at [223, 362] on div "URGENT Order #720 11:03 AM [DATE] [PERSON_NAME] ([PERSON_NAME]) PO #[PERSON_NAM…" at bounding box center [224, 307] width 161 height 375
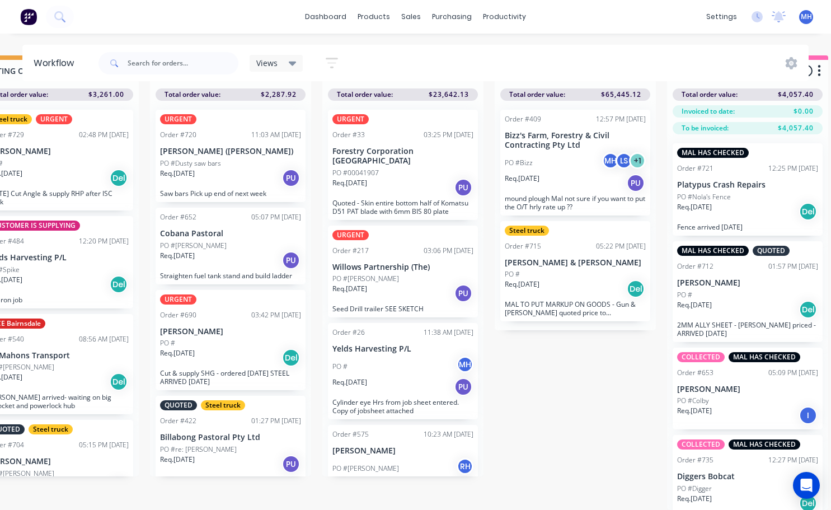
scroll to position [0, 391]
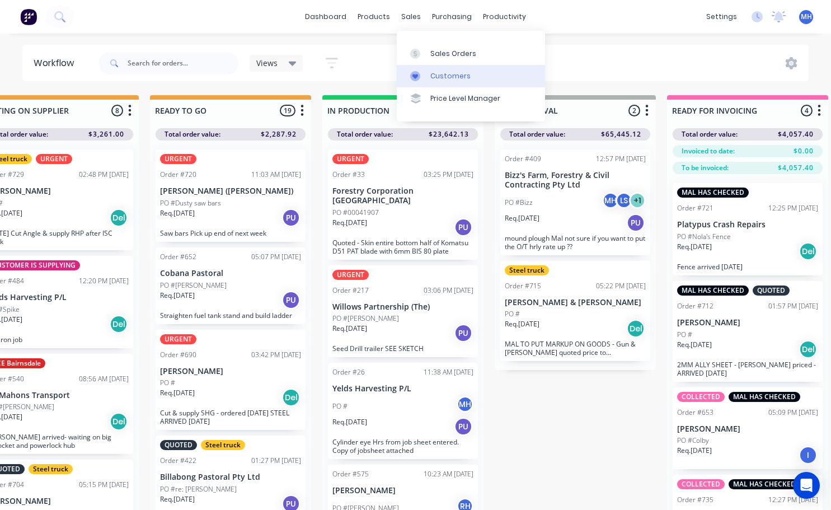
click at [452, 74] on div "Customers" at bounding box center [450, 76] width 40 height 10
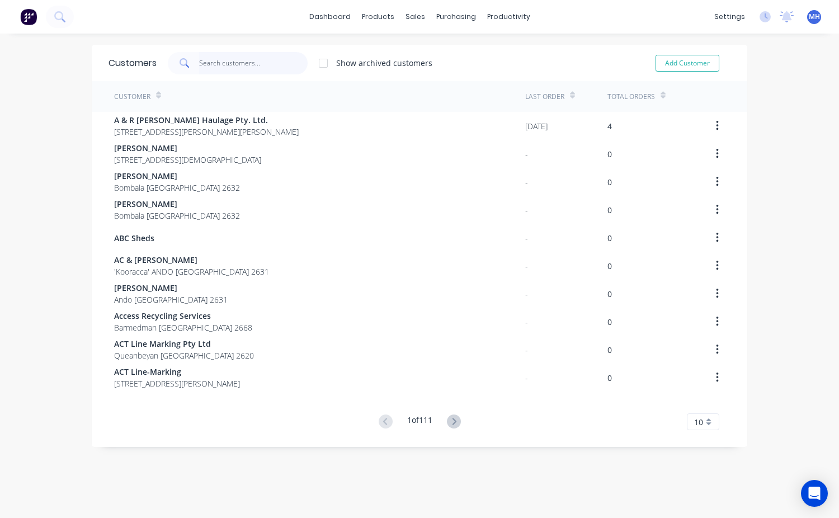
click at [204, 62] on input "text" at bounding box center [253, 63] width 109 height 22
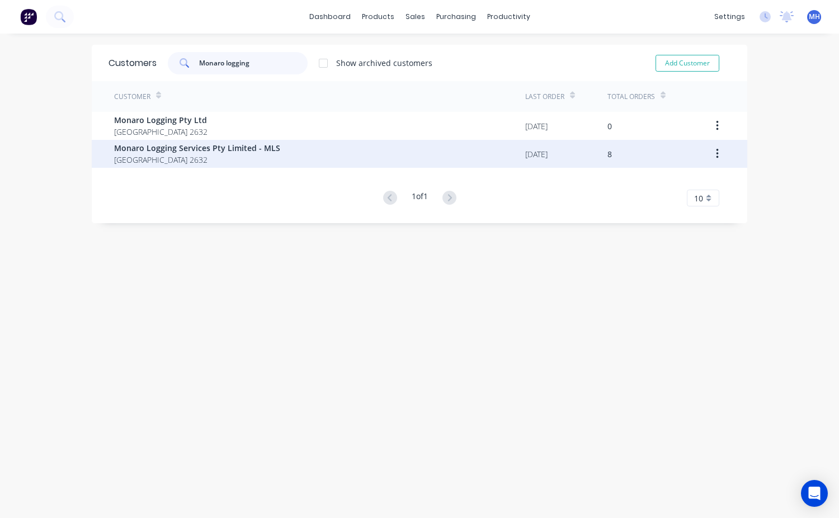
type input "Monaro logging"
click at [203, 161] on span "[GEOGRAPHIC_DATA] 2632" at bounding box center [197, 160] width 166 height 12
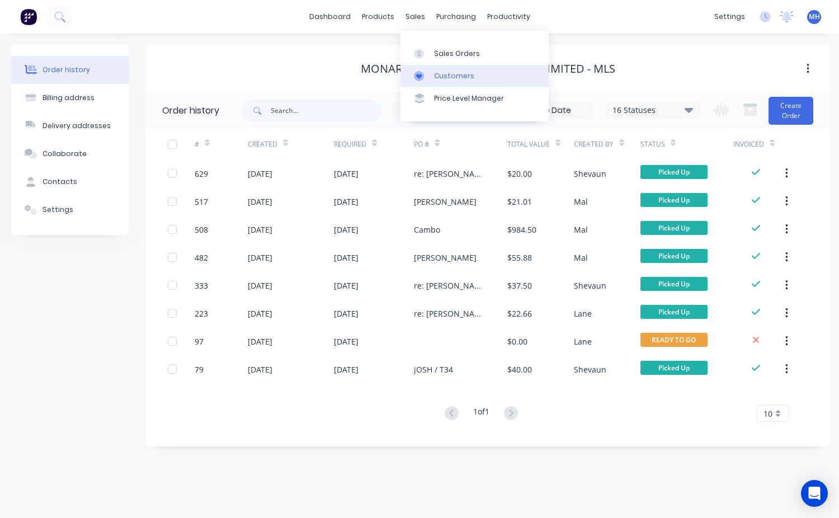
click at [458, 76] on div "Customers" at bounding box center [454, 76] width 40 height 10
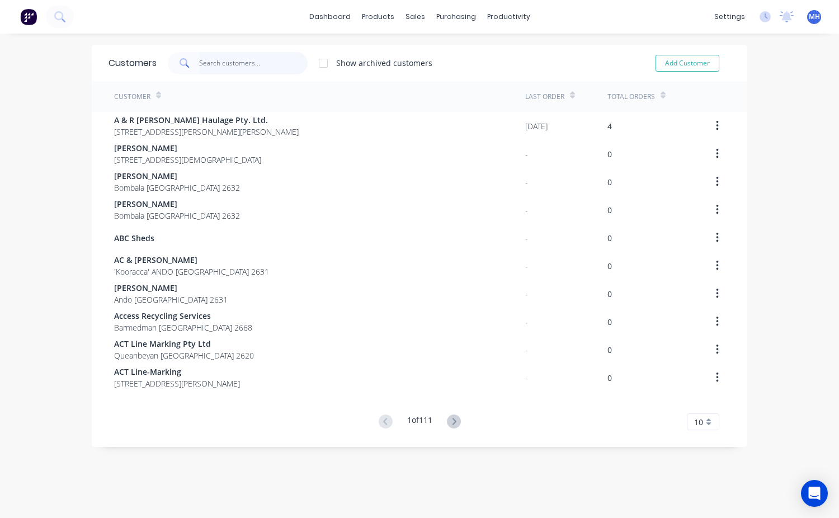
drag, startPoint x: 224, startPoint y: 60, endPoint x: 247, endPoint y: 74, distance: 26.7
click at [224, 60] on input "text" at bounding box center [253, 63] width 109 height 22
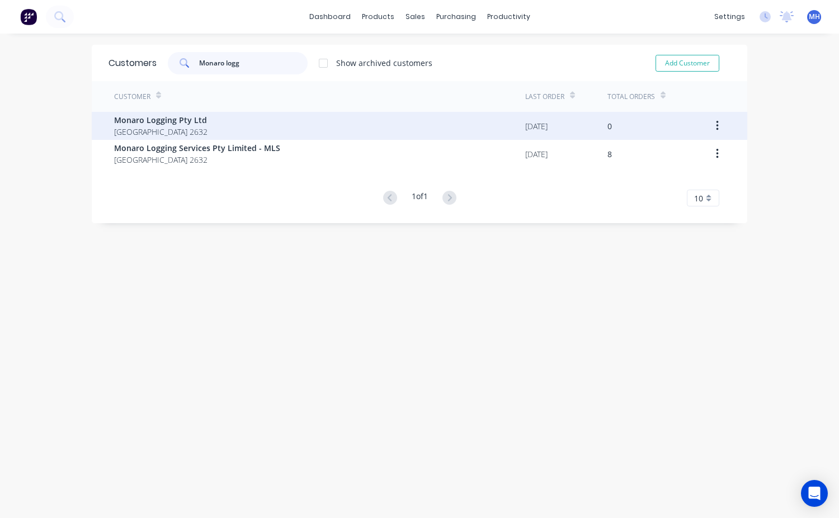
type input "Monaro logg"
click at [208, 121] on span "Monaro Logging Pty Ltd" at bounding box center [160, 120] width 93 height 12
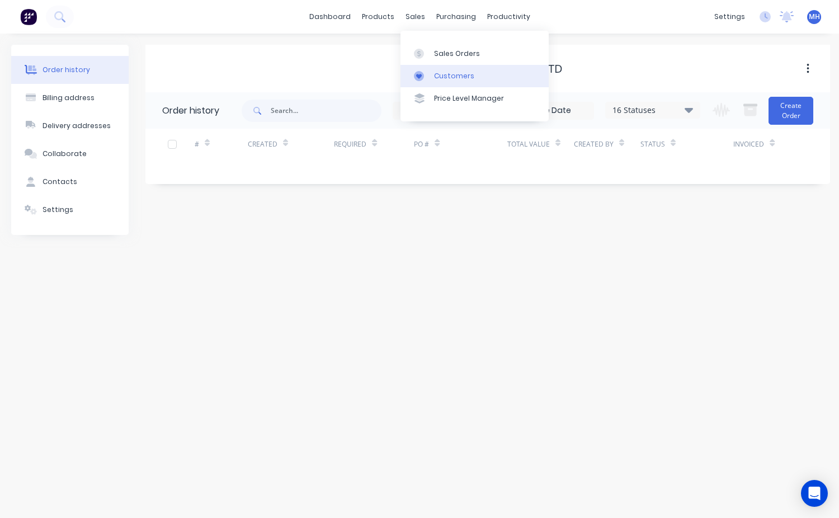
click at [447, 76] on div "Customers" at bounding box center [454, 76] width 40 height 10
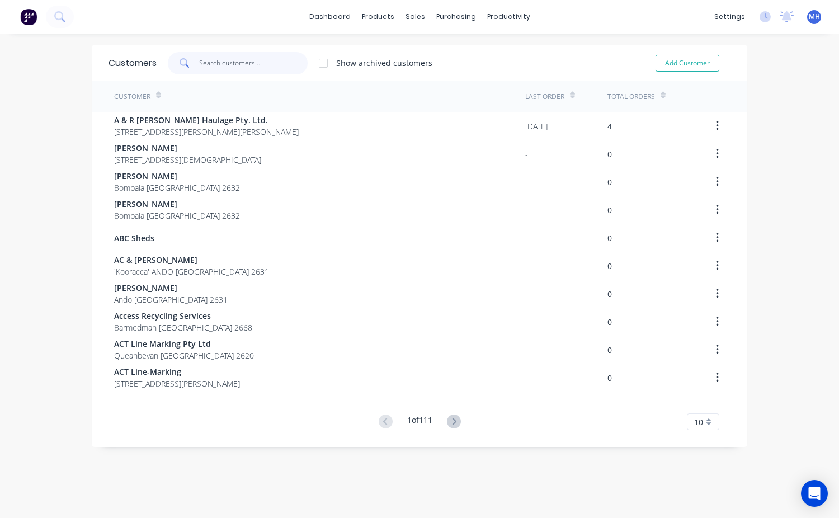
click at [223, 65] on input "text" at bounding box center [253, 63] width 109 height 22
click at [432, 51] on div "Sales Orders" at bounding box center [453, 54] width 46 height 10
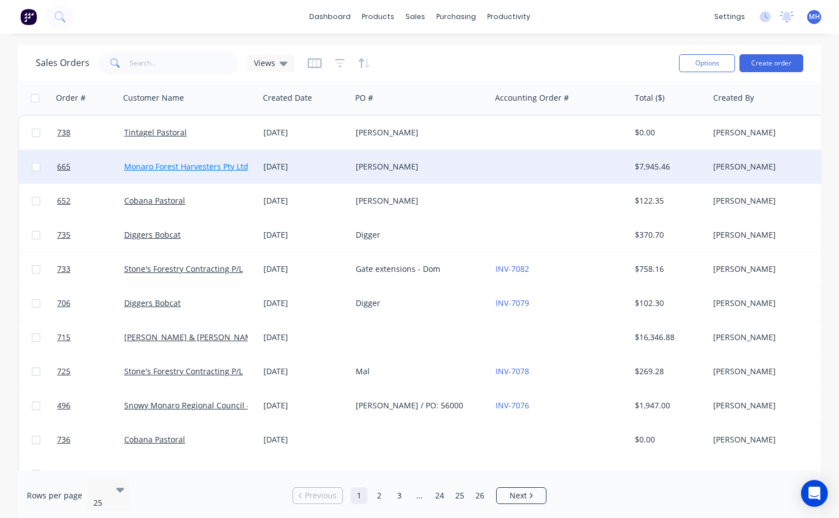
click at [220, 169] on link "Monaro Forest Harvesters Pty Ltd" at bounding box center [186, 166] width 124 height 11
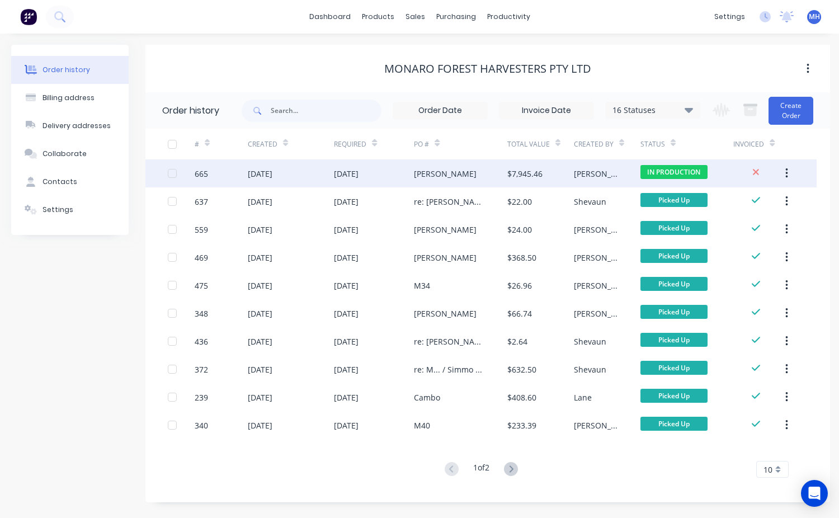
click at [475, 172] on div "[PERSON_NAME]" at bounding box center [460, 173] width 93 height 28
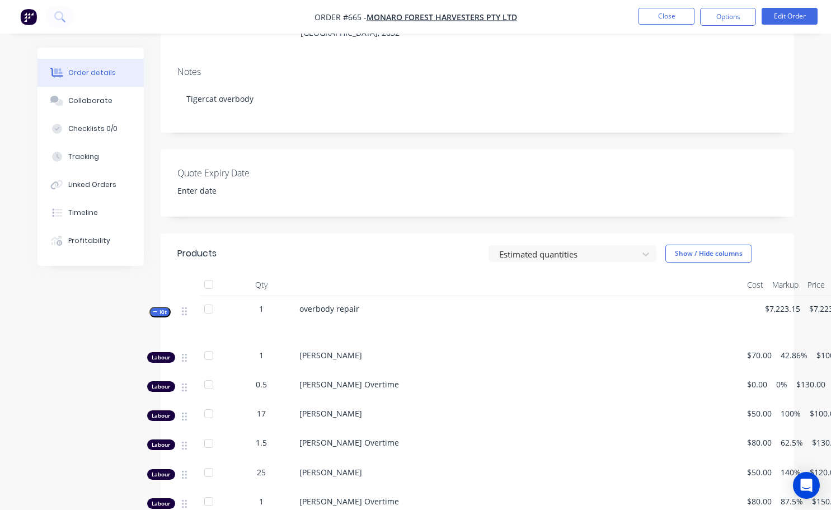
scroll to position [112, 0]
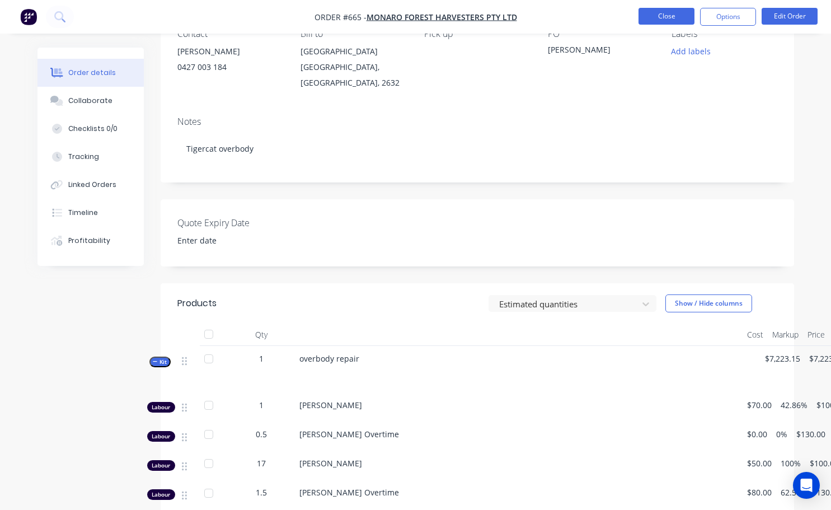
click at [679, 21] on button "Close" at bounding box center [666, 16] width 56 height 17
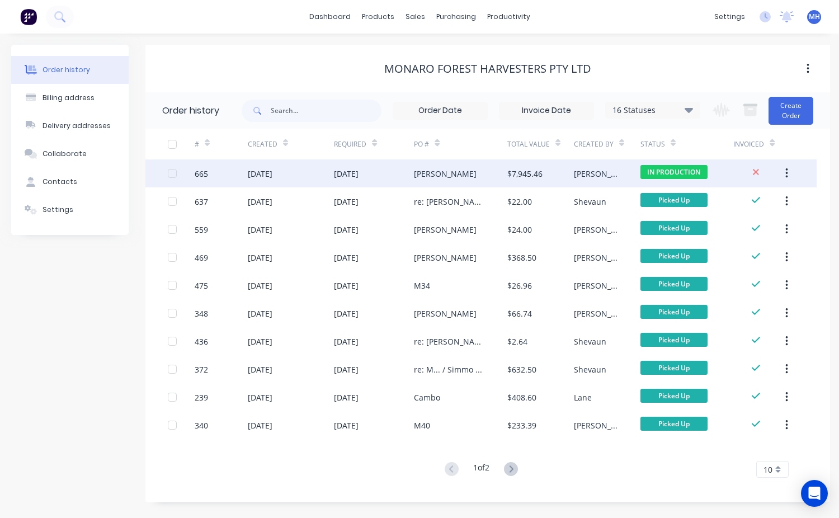
click at [525, 178] on div "$7,945.46" at bounding box center [524, 174] width 35 height 12
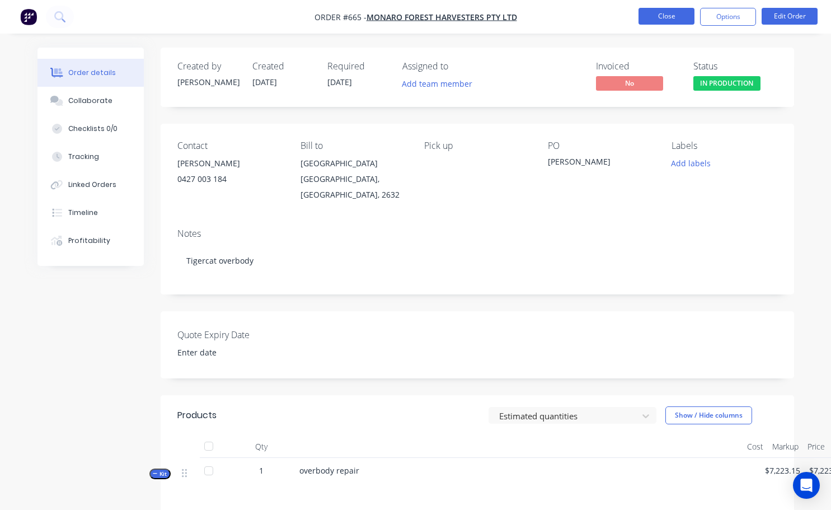
click at [682, 16] on button "Close" at bounding box center [666, 16] width 56 height 17
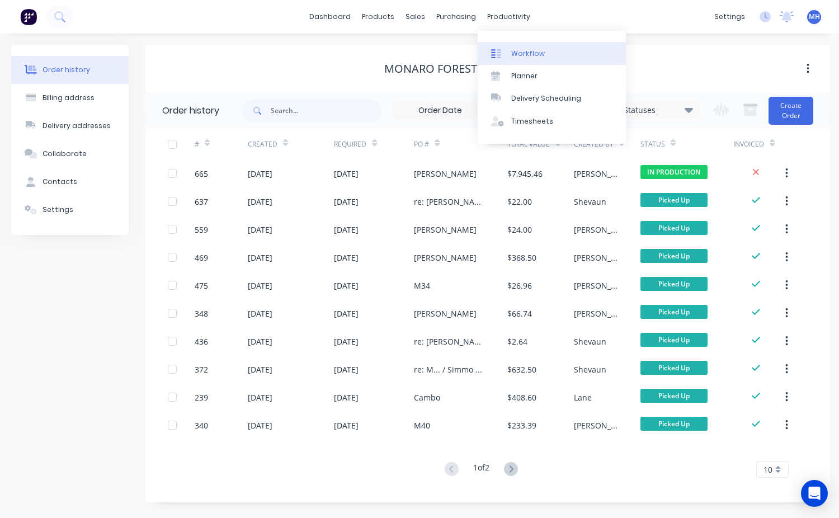
click at [538, 50] on div "Workflow" at bounding box center [528, 54] width 34 height 10
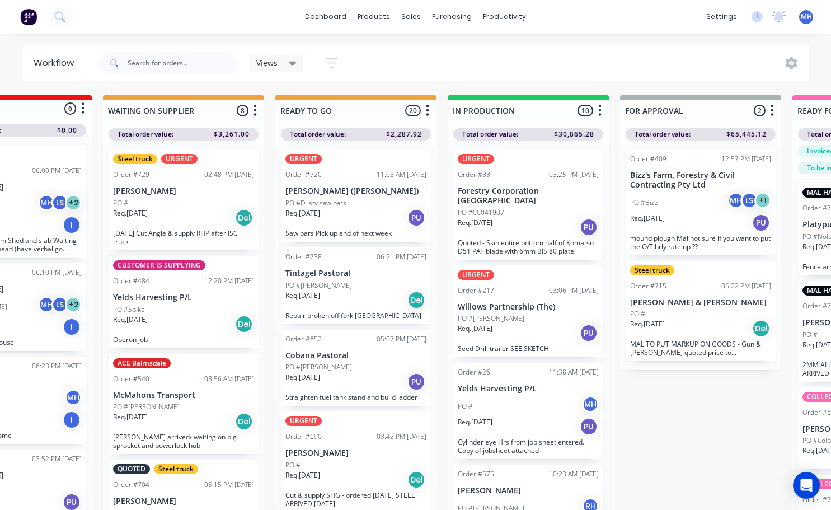
scroll to position [0, 270]
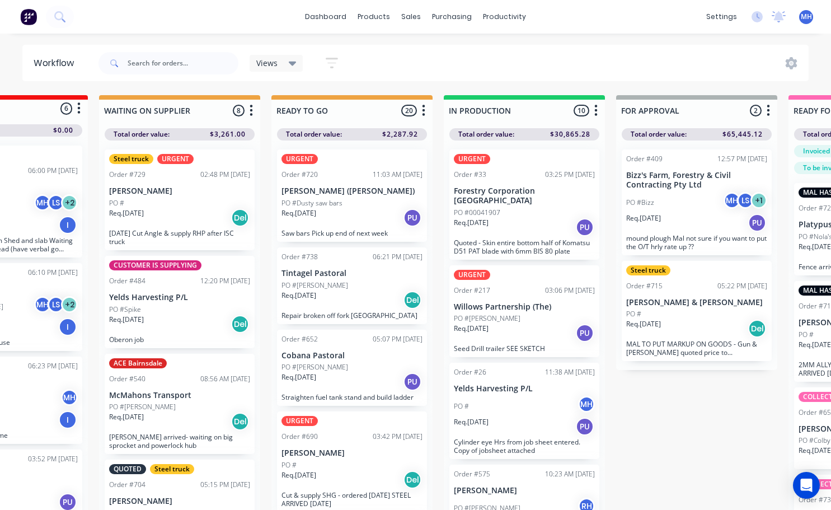
click at [800, 17] on span "MH" at bounding box center [805, 17] width 11 height 10
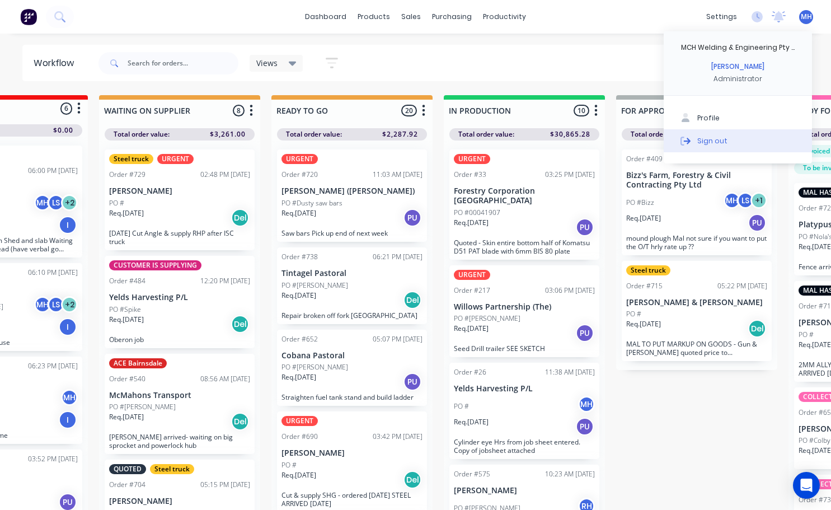
click at [736, 139] on button "Sign out" at bounding box center [737, 140] width 148 height 22
